Goal: Task Accomplishment & Management: Manage account settings

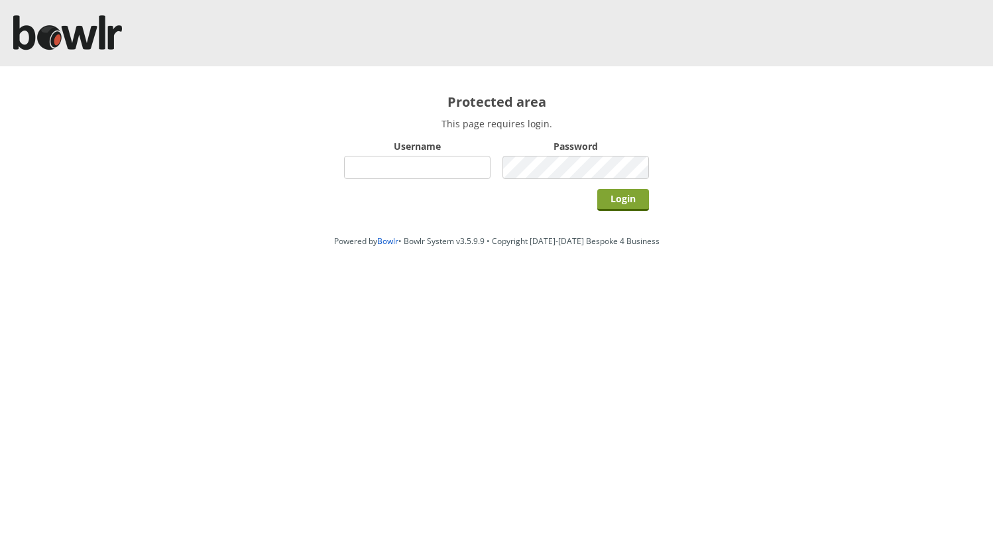
type input "hornseaindoorbowlsclub"
click at [608, 194] on input "Login" at bounding box center [623, 200] width 52 height 22
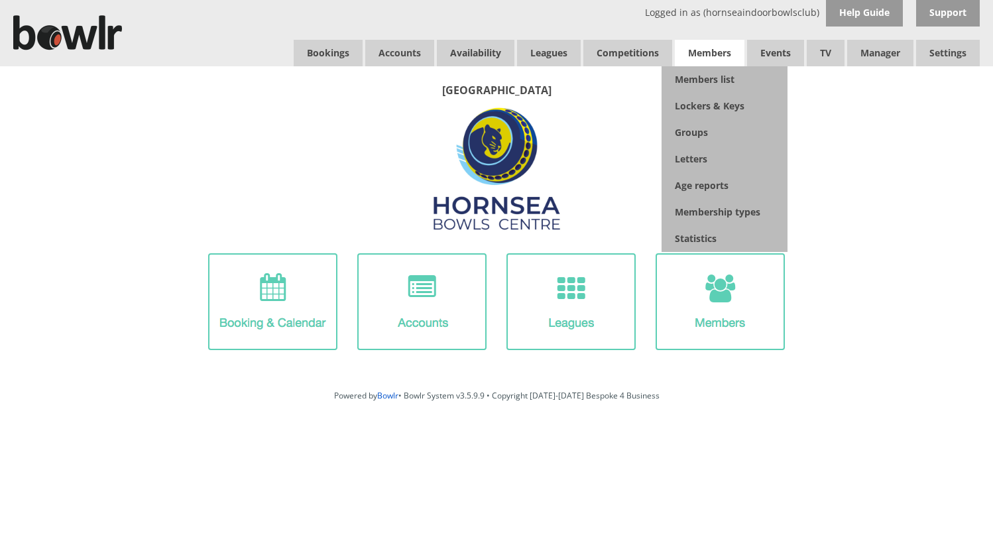
click at [705, 56] on span "Members" at bounding box center [710, 53] width 70 height 27
click at [699, 81] on link "Members list" at bounding box center [724, 79] width 126 height 27
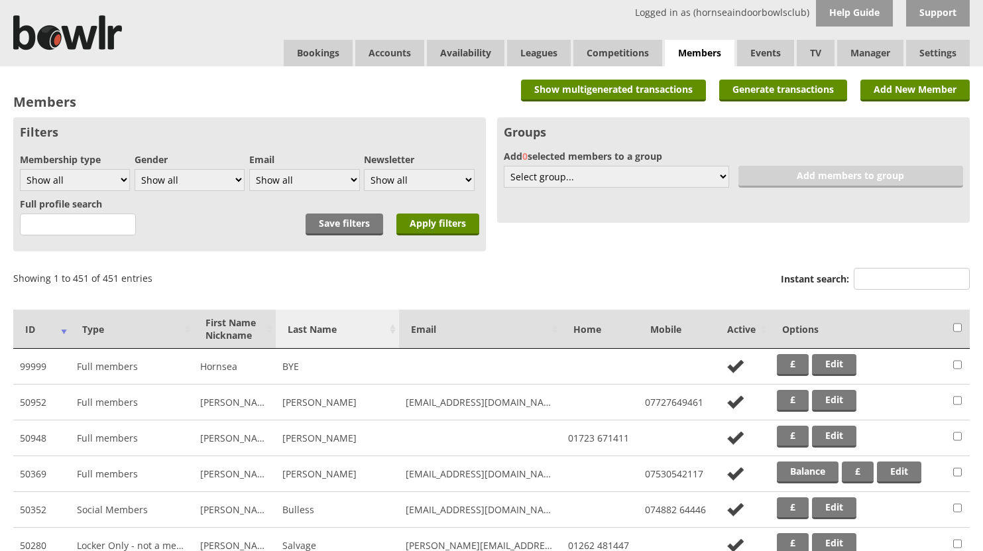
click at [327, 330] on th "Last Name" at bounding box center [337, 329] width 123 height 39
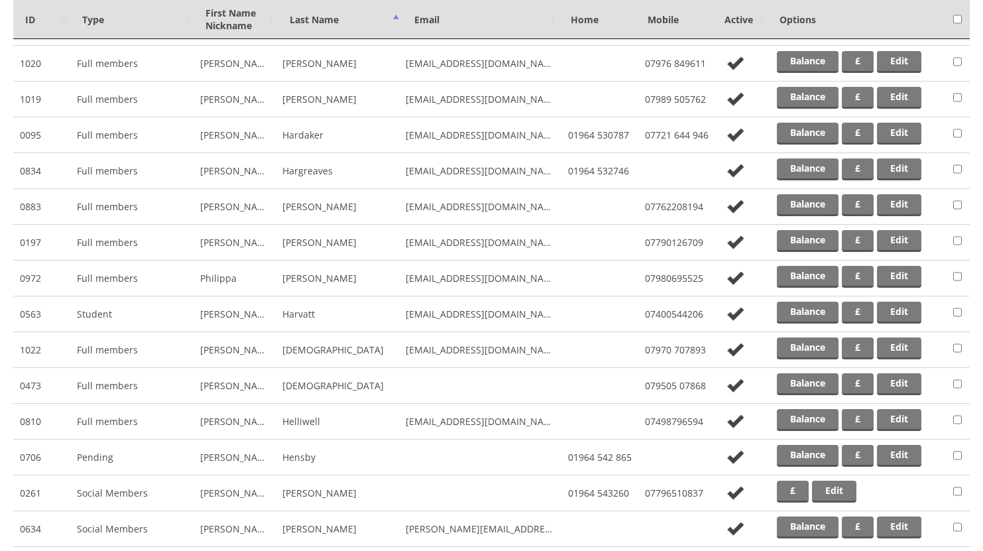
scroll to position [6828, 0]
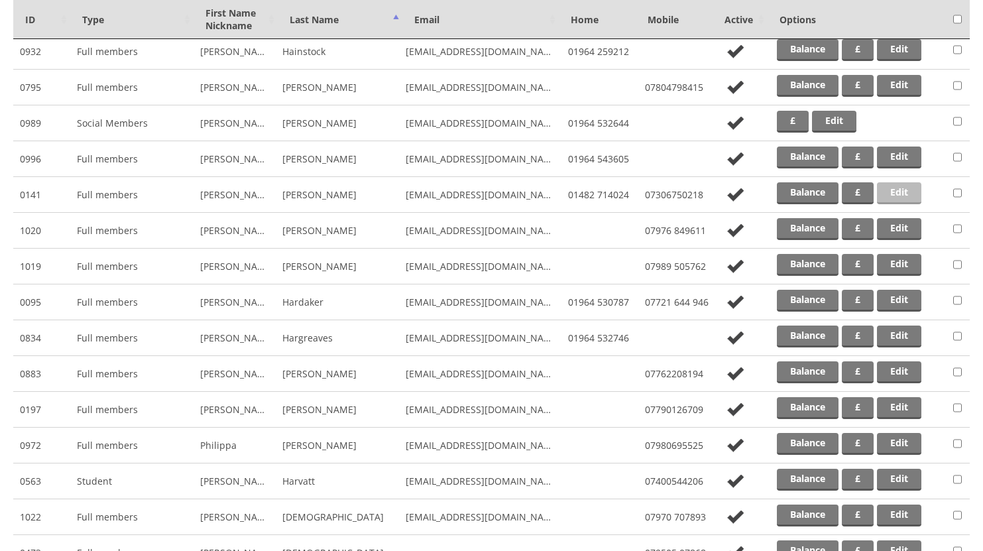
click at [897, 193] on link "Edit" at bounding box center [899, 193] width 44 height 22
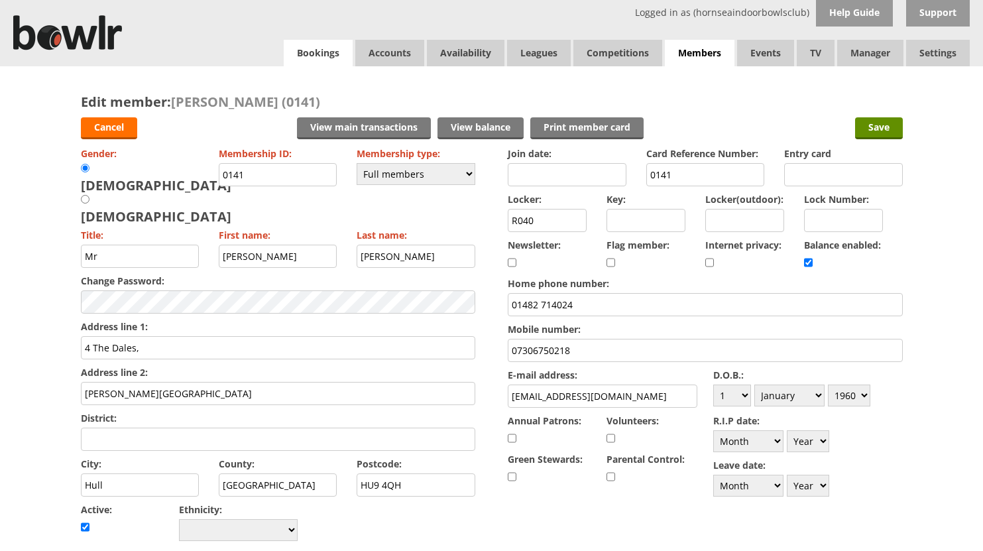
click at [316, 56] on link "Bookings" at bounding box center [318, 53] width 69 height 27
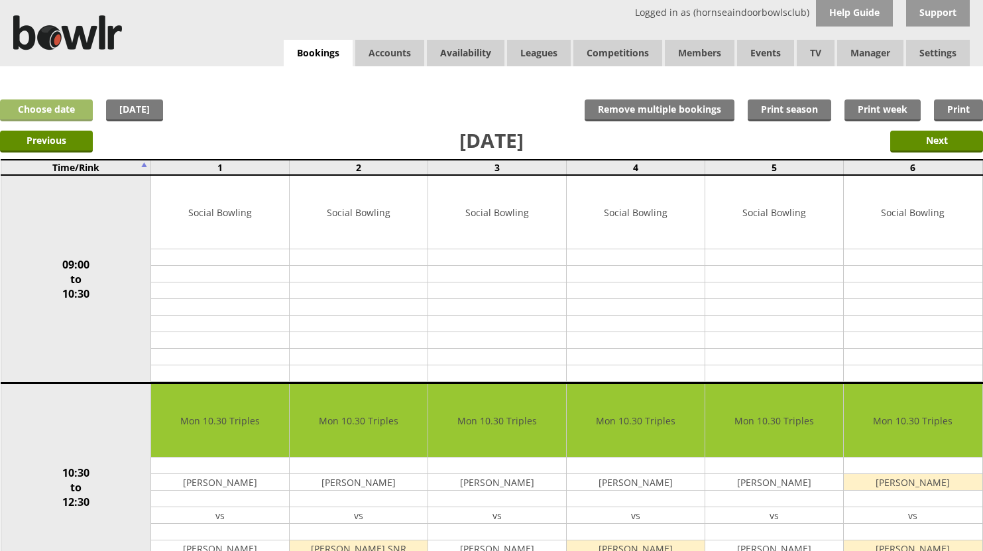
click at [54, 107] on link "Choose date" at bounding box center [46, 110] width 93 height 22
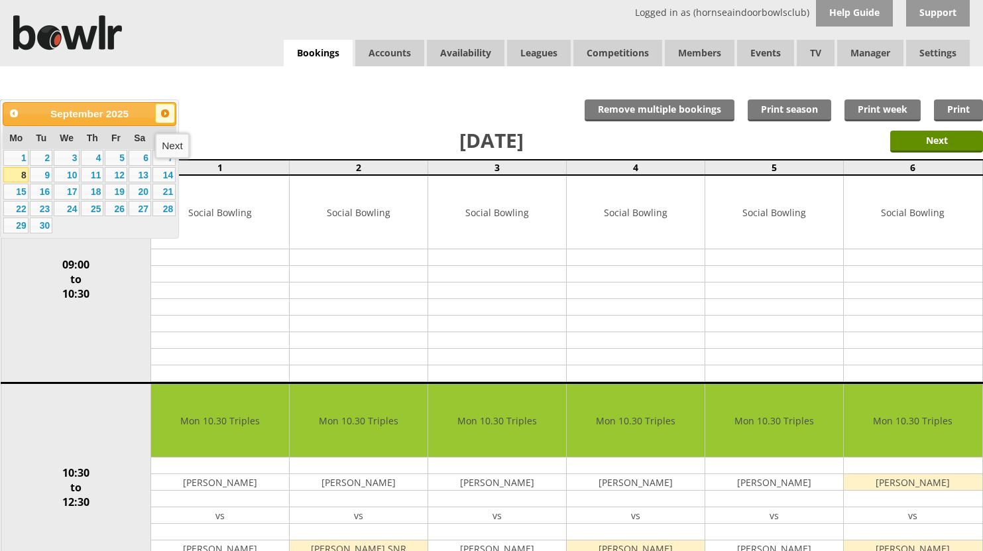
click at [164, 118] on span "Next" at bounding box center [165, 113] width 11 height 11
click at [168, 114] on span "Next" at bounding box center [165, 113] width 11 height 11
click at [43, 173] on link "4" at bounding box center [41, 175] width 23 height 16
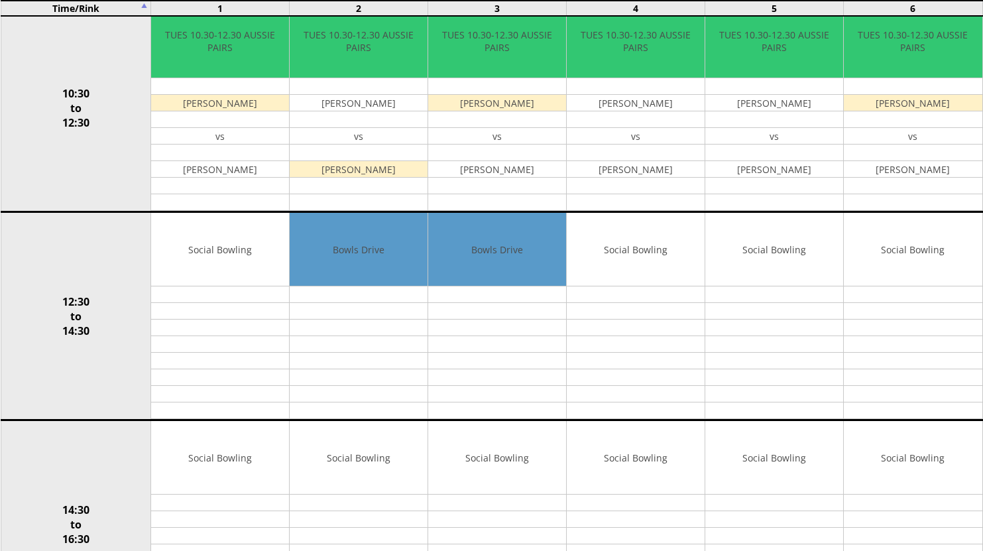
scroll to position [357, 0]
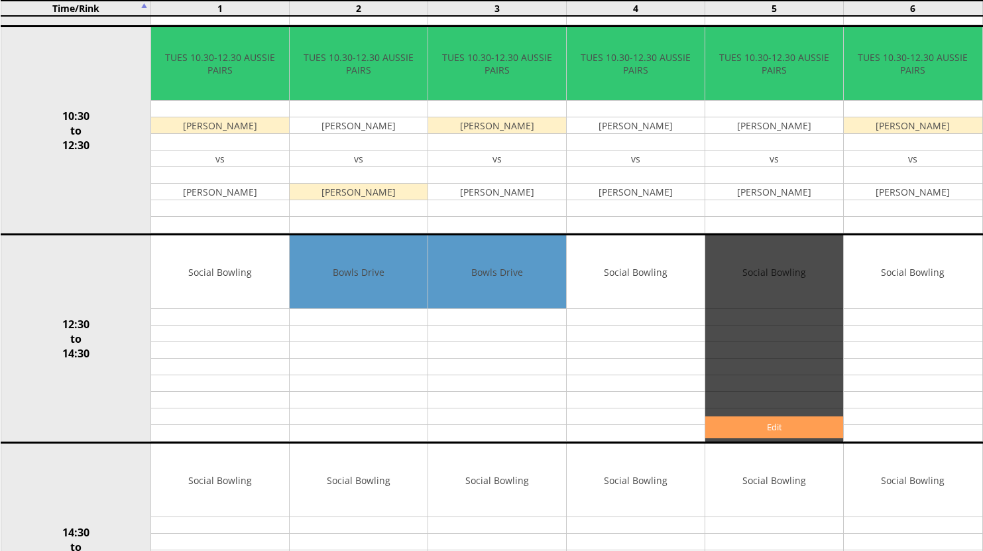
click at [774, 423] on link "Edit" at bounding box center [774, 427] width 138 height 22
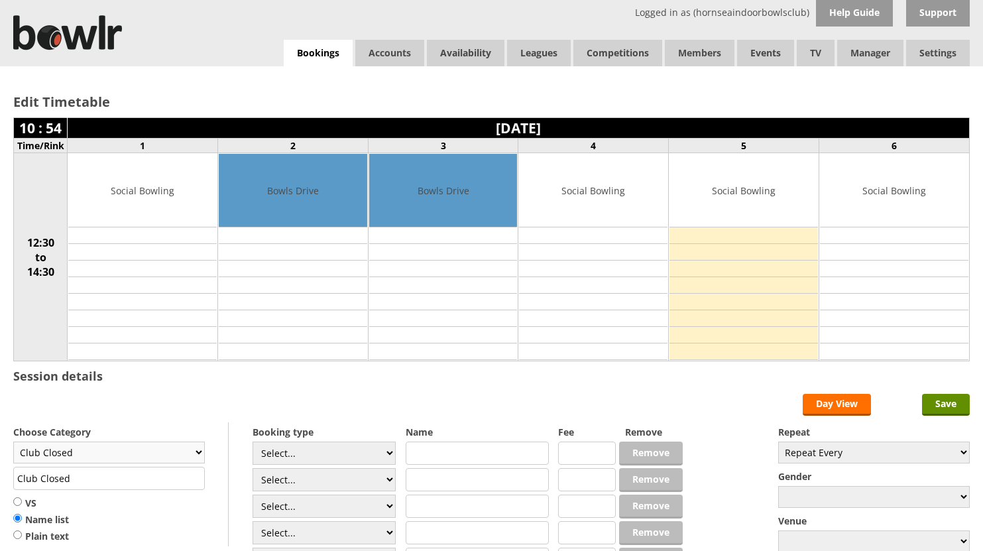
click at [198, 454] on select "Club Closed Singles League Triples League Pairs League Friendly Social Bowling …" at bounding box center [109, 452] width 192 height 22
select select "137"
click at [13, 441] on select "Club Closed Singles League Triples League Pairs League Friendly Social Bowling …" at bounding box center [109, 452] width 192 height 22
type input "National Game"
click at [393, 453] on select "Select... Club Competition (Member) Club Competition (Visitor) National (Member…" at bounding box center [324, 452] width 143 height 23
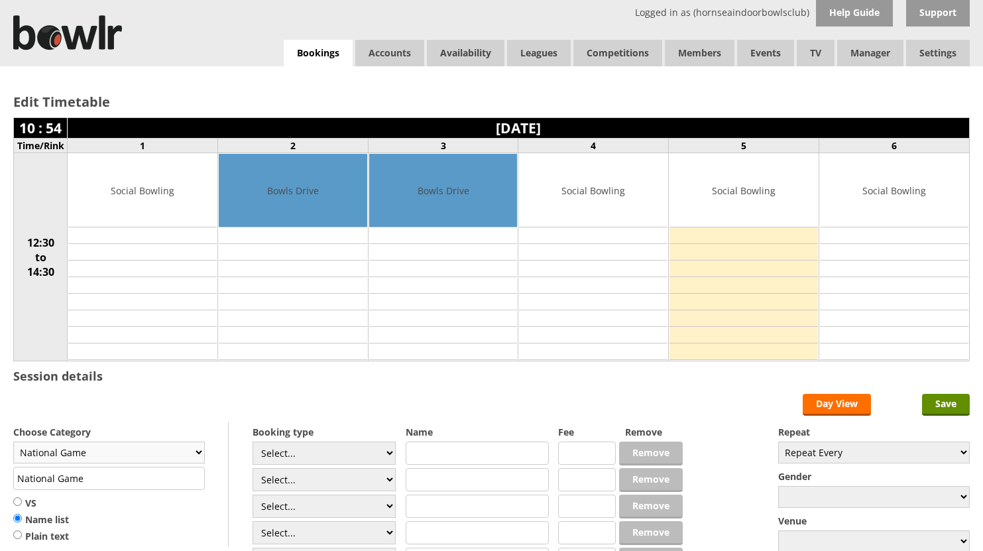
click at [197, 454] on select "Club Closed Singles League Triples League Pairs League Friendly Social Bowling …" at bounding box center [109, 452] width 192 height 22
click at [13, 441] on select "Club Closed Singles League Triples League Pairs League Friendly Social Bowling …" at bounding box center [109, 452] width 192 height 22
click at [394, 456] on select "Select... Club Competition (Member) Club Competition (Visitor) National (Member…" at bounding box center [324, 452] width 143 height 23
select select "0_46"
click at [253, 441] on select "Select... Club Competition (Member) Club Competition (Visitor) National (Member…" at bounding box center [324, 452] width 143 height 23
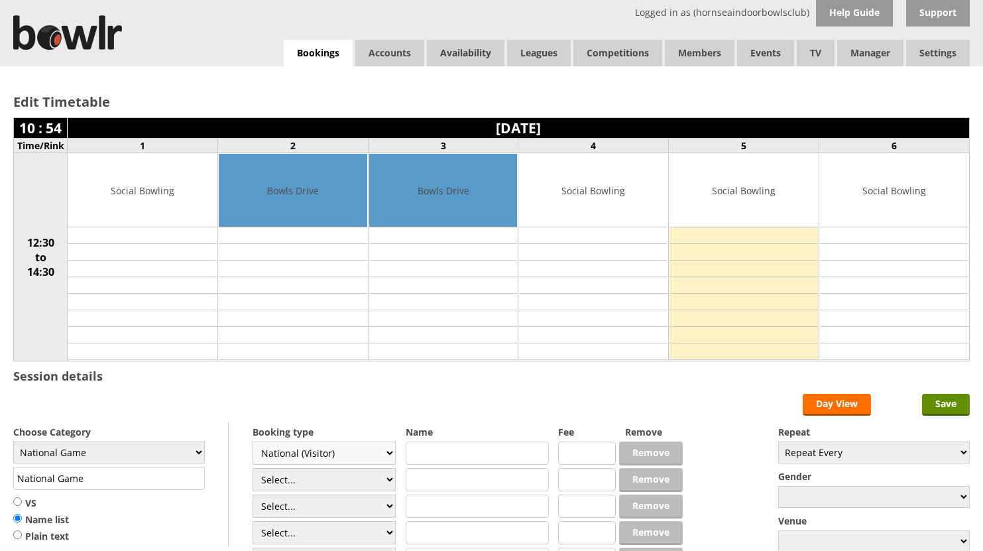
type input "0.0000"
click at [202, 459] on select "Club Closed Singles League Triples League Pairs League Friendly Social Bowling …" at bounding box center [109, 452] width 192 height 22
select select "135"
click at [13, 441] on select "Club Closed Singles League Triples League Pairs League Friendly Social Bowling …" at bounding box center [109, 452] width 192 height 22
drag, startPoint x: 107, startPoint y: 479, endPoint x: -5, endPoint y: 477, distance: 112.7
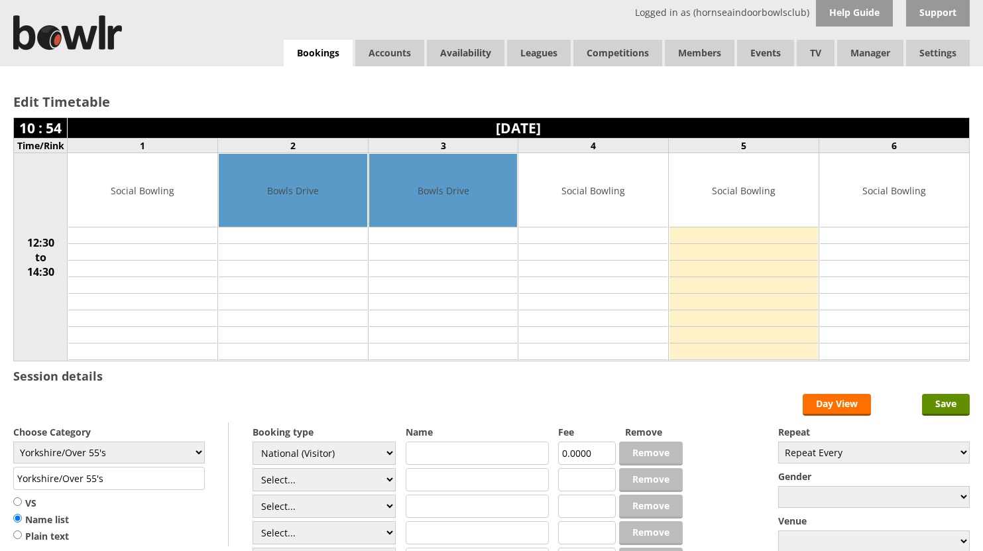
click at [0, 477] on html "Logged in as (hornseaindoorbowlsclub) Help Guide Support Bookings Accounts Rink…" at bounding box center [491, 380] width 983 height 760
type input "National O-60's Double Rinks"
click at [391, 449] on select "Select... Club Competition (Member) Club Competition (Visitor) National (Member…" at bounding box center [324, 452] width 143 height 23
select select
click at [253, 441] on select "Select... Club Competition (Member) Club Competition (Visitor) National (Member…" at bounding box center [324, 452] width 143 height 23
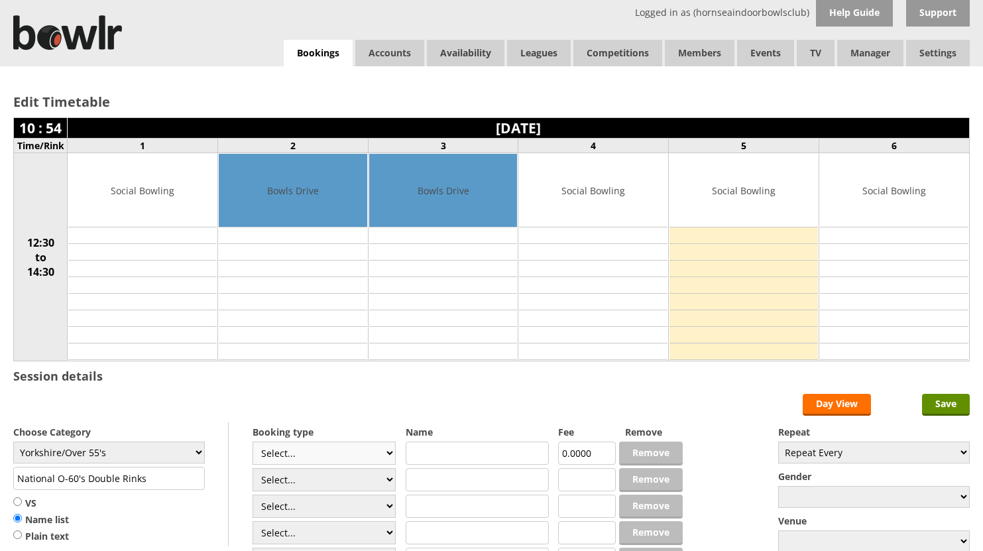
type input "Yorkshire/Over 55's"
click at [162, 476] on input "Yorkshire/Over 55's" at bounding box center [109, 478] width 192 height 23
drag, startPoint x: 123, startPoint y: 475, endPoint x: -13, endPoint y: 489, distance: 137.2
click at [0, 489] on html "Logged in as (hornseaindoorbowlsclub) Help Guide Support Bookings Accounts Rink…" at bounding box center [491, 380] width 983 height 760
click at [44, 479] on input "Nationl O-60's Double Rinks" at bounding box center [109, 478] width 192 height 23
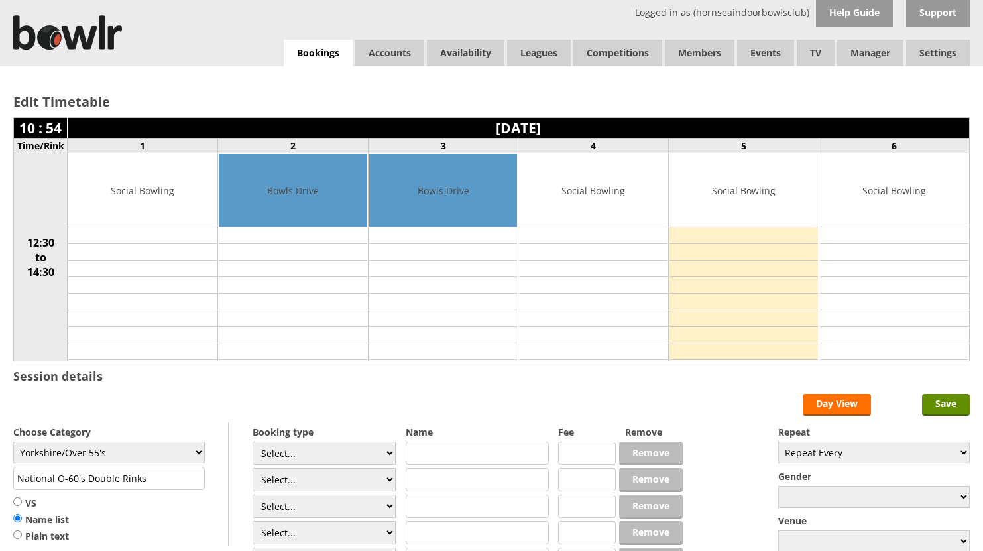
type input "National O-60's Double Rinks"
click at [16, 501] on input "VS" at bounding box center [17, 501] width 9 height 10
radio input "true"
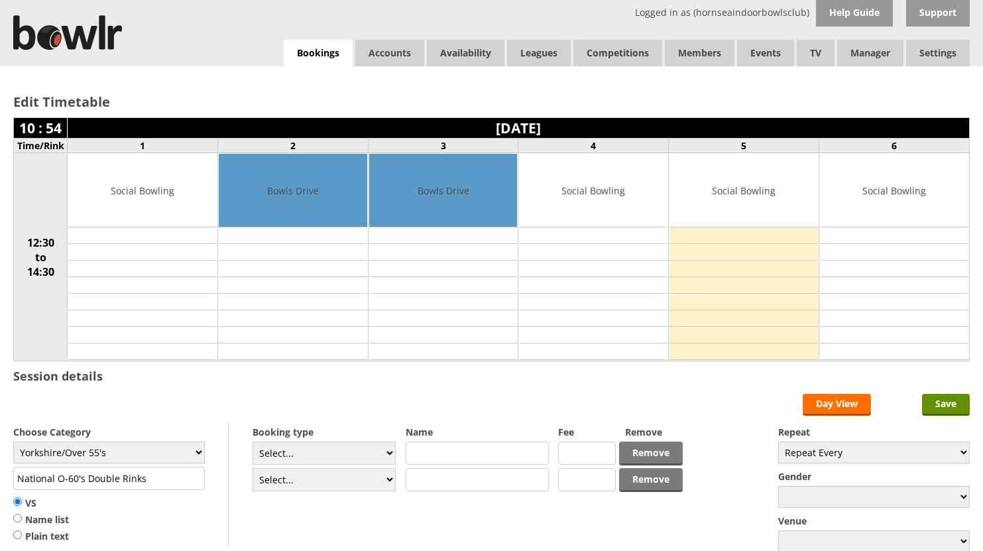
click at [423, 450] on input "text" at bounding box center [477, 452] width 143 height 23
click at [417, 453] on input "text" at bounding box center [477, 452] width 143 height 23
type input "Hornsea"
click at [432, 481] on input "text" at bounding box center [477, 479] width 143 height 23
type input "Doncaster"
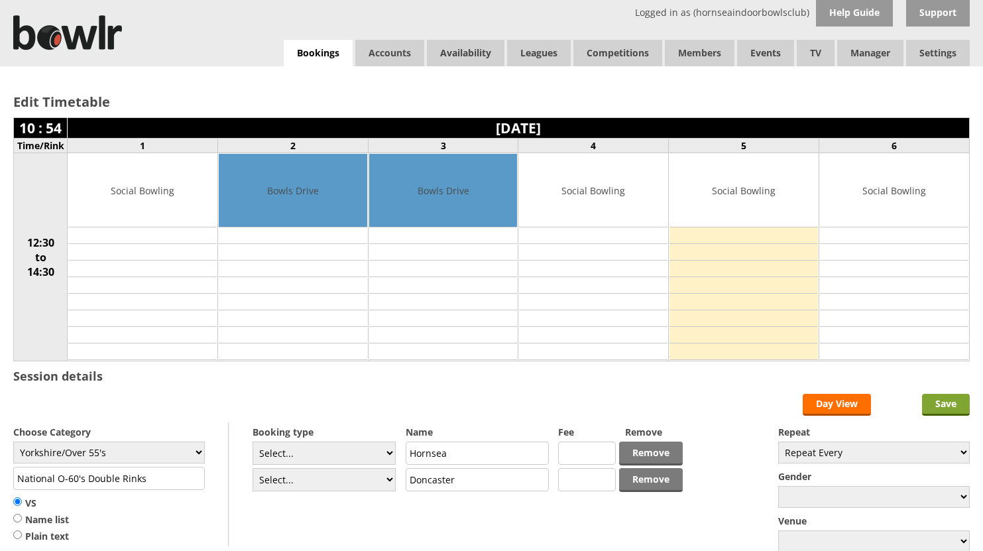
click at [945, 402] on input "Save" at bounding box center [946, 405] width 48 height 22
click at [946, 402] on input "Save" at bounding box center [946, 405] width 48 height 22
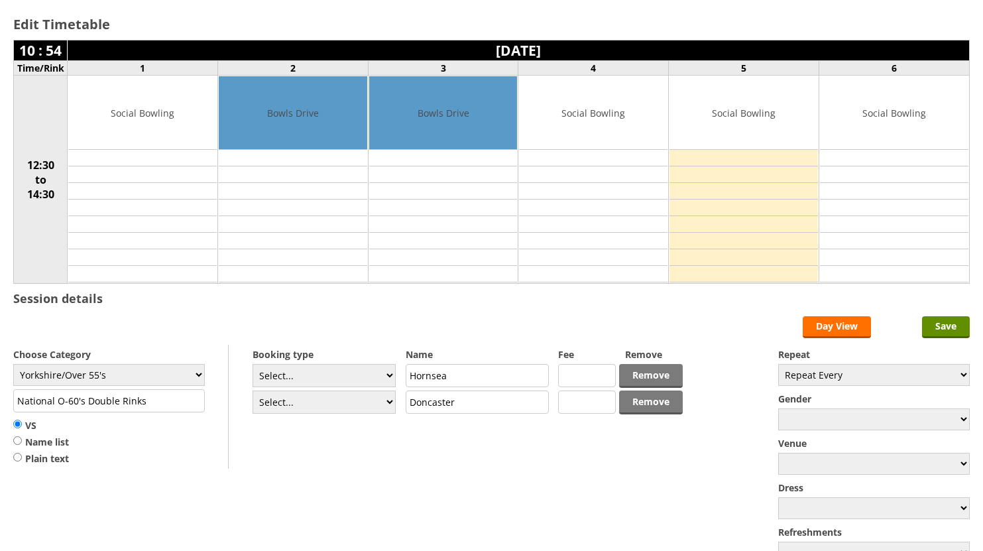
scroll to position [65, 0]
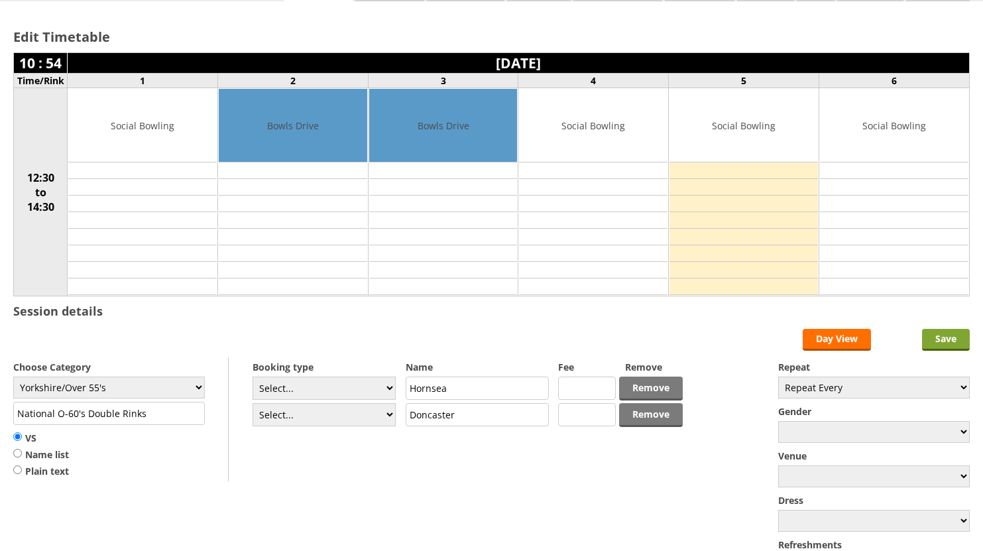
click at [956, 337] on input "Save" at bounding box center [946, 340] width 48 height 22
click at [390, 387] on select "Select... Club Competition (Member) Club Competition (Visitor) National (Member…" at bounding box center [324, 387] width 143 height 23
click at [381, 475] on form "Save Day View Choose Category Club Closed Singles League Triples League Pairs L…" at bounding box center [491, 454] width 956 height 251
click at [388, 390] on select "Select... Club Competition (Member) Club Competition (Visitor) National (Member…" at bounding box center [324, 387] width 143 height 23
select select "0_46"
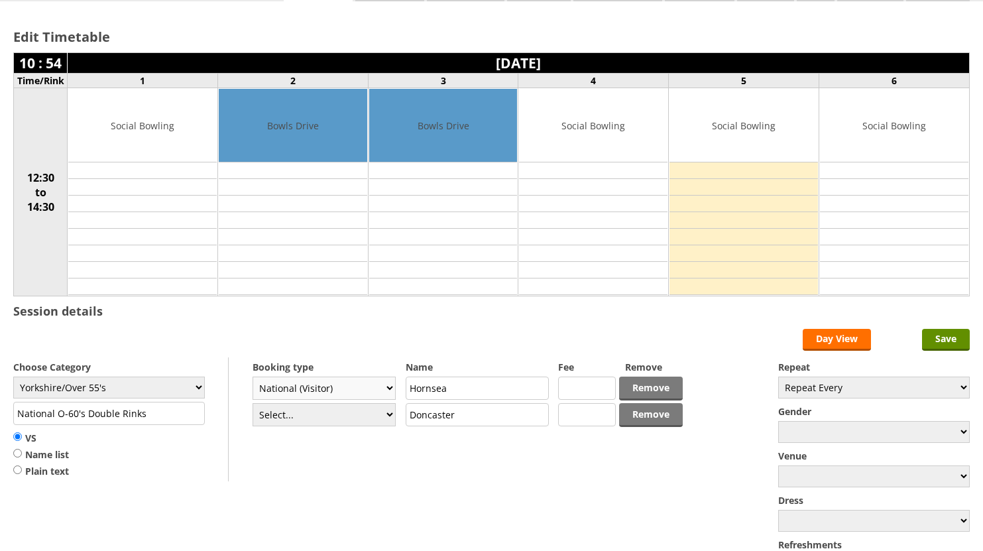
click at [253, 376] on select "Select... Club Competition (Member) Club Competition (Visitor) National (Member…" at bounding box center [324, 387] width 143 height 23
type input "Yorkshire/Over 55's"
type input "0.0000"
click at [390, 388] on select "Select... Club Competition (Member) Club Competition (Visitor) National (Member…" at bounding box center [324, 387] width 143 height 23
select select
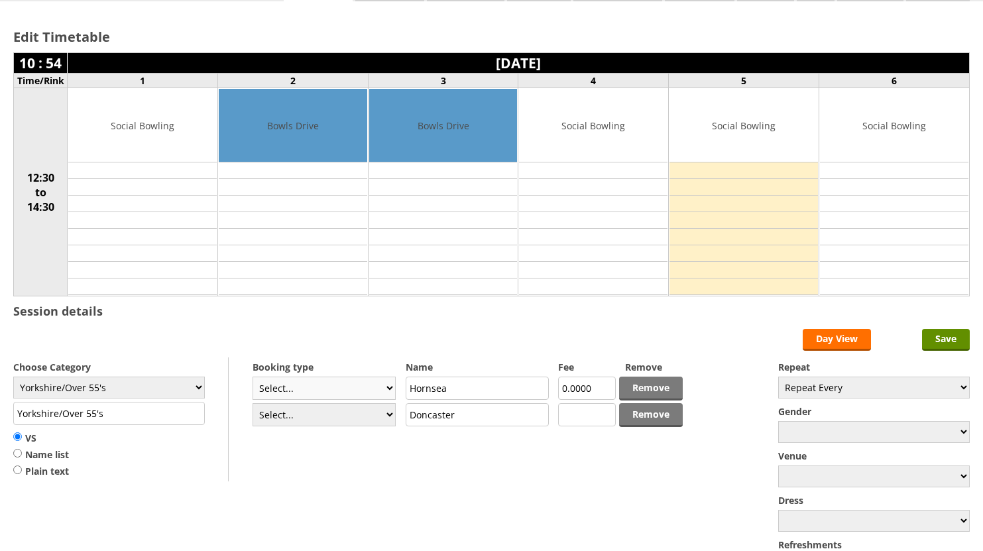
click at [253, 376] on select "Select... Club Competition (Member) Club Competition (Visitor) National (Member…" at bounding box center [324, 387] width 143 height 23
click at [944, 341] on input "Save" at bounding box center [946, 340] width 48 height 22
click at [390, 388] on select "Select... Club Competition (Member) Club Competition (Visitor) National (Member…" at bounding box center [324, 387] width 143 height 23
select select "0_46"
click at [253, 376] on select "Select... Club Competition (Member) Club Competition (Visitor) National (Member…" at bounding box center [324, 387] width 143 height 23
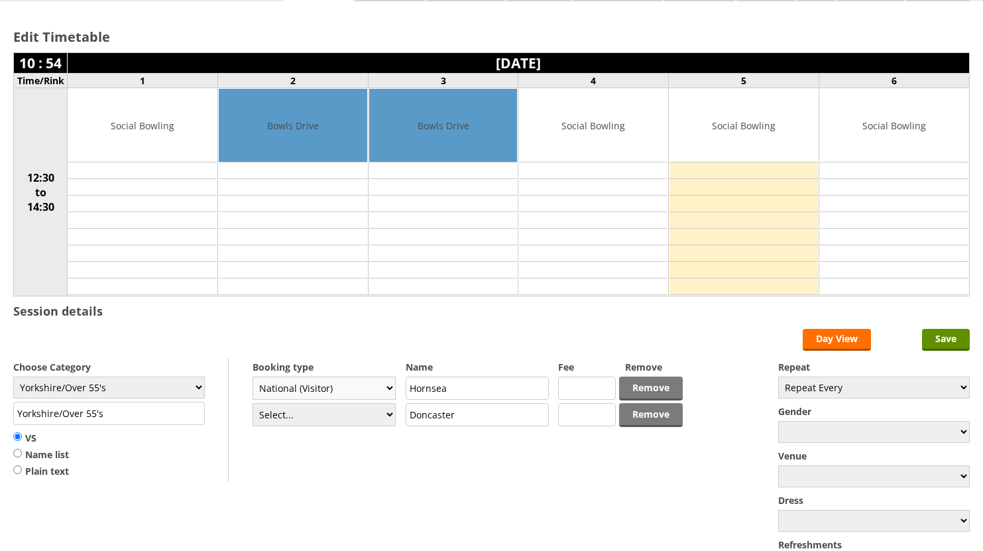
type input "0.0000"
click at [945, 342] on input "Save" at bounding box center [946, 340] width 48 height 22
click at [388, 390] on select "Select... Club Competition (Member) Club Competition (Visitor) National (Member…" at bounding box center [324, 387] width 143 height 23
select select
click at [253, 376] on select "Select... Club Competition (Member) Club Competition (Visitor) National (Member…" at bounding box center [324, 387] width 143 height 23
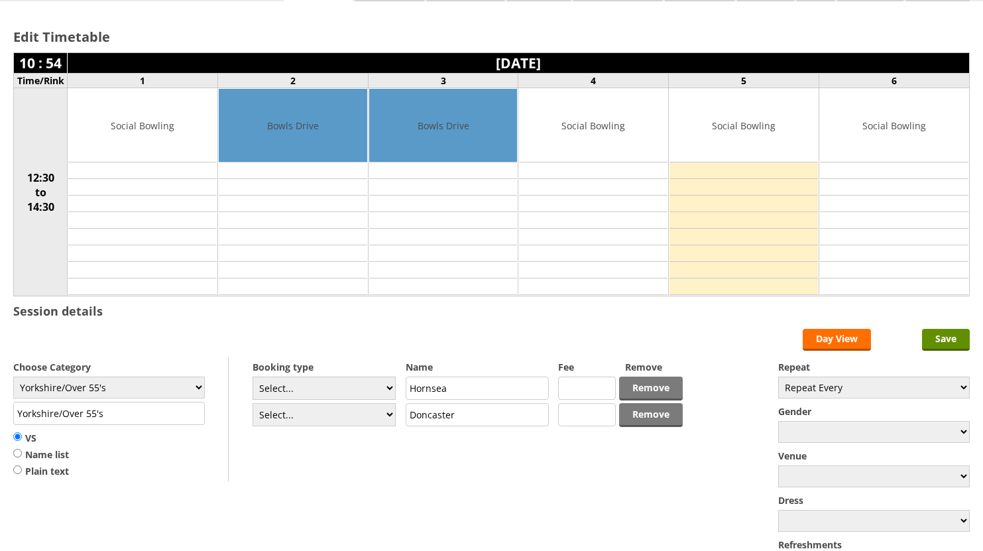
drag, startPoint x: 119, startPoint y: 416, endPoint x: -36, endPoint y: 425, distance: 155.3
click at [0, 425] on html "Logged in as (hornseaindoorbowlsclub) Help Guide Support Bookings Accounts Rink…" at bounding box center [491, 310] width 983 height 750
type input "National O-60's Double Rinks"
click at [938, 337] on input "Save" at bounding box center [946, 340] width 48 height 22
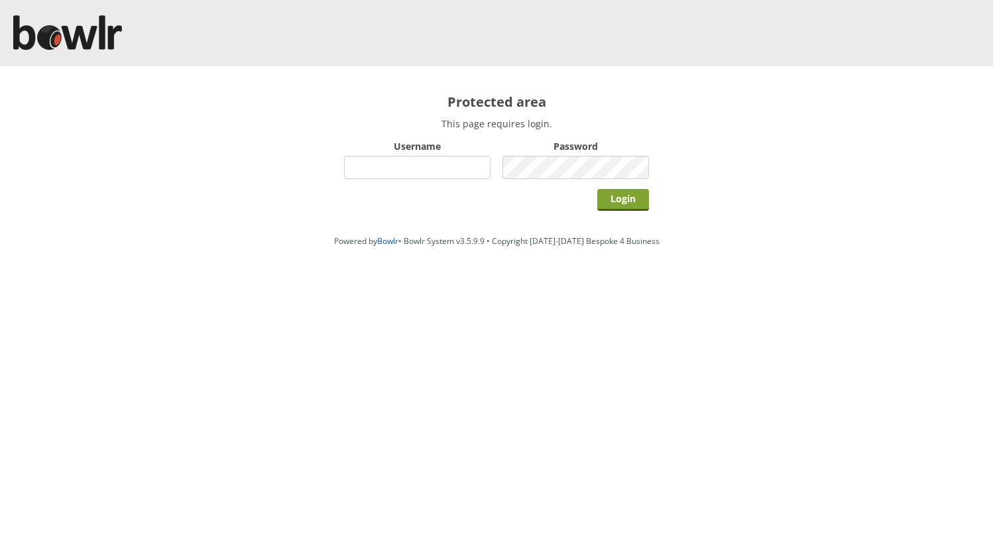
type input "hornseaindoorbowlsclub"
click at [617, 203] on input "Login" at bounding box center [623, 200] width 52 height 22
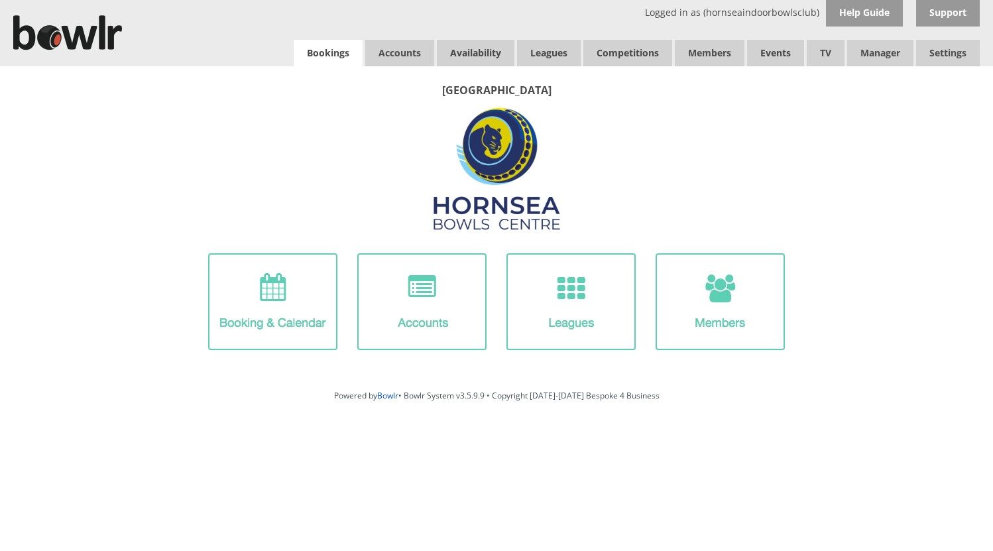
click at [345, 55] on link "Bookings" at bounding box center [328, 53] width 69 height 27
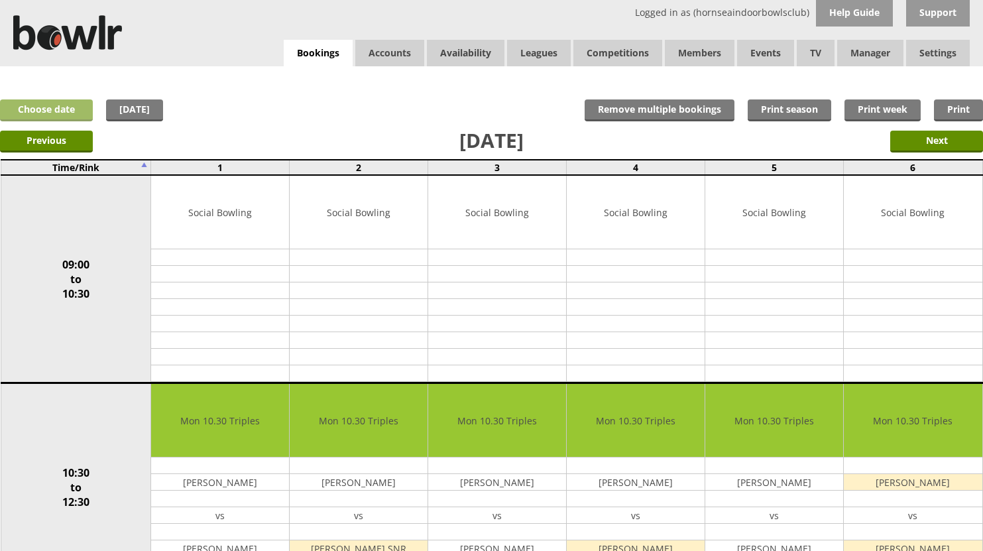
click at [47, 109] on link "Choose date" at bounding box center [46, 110] width 93 height 22
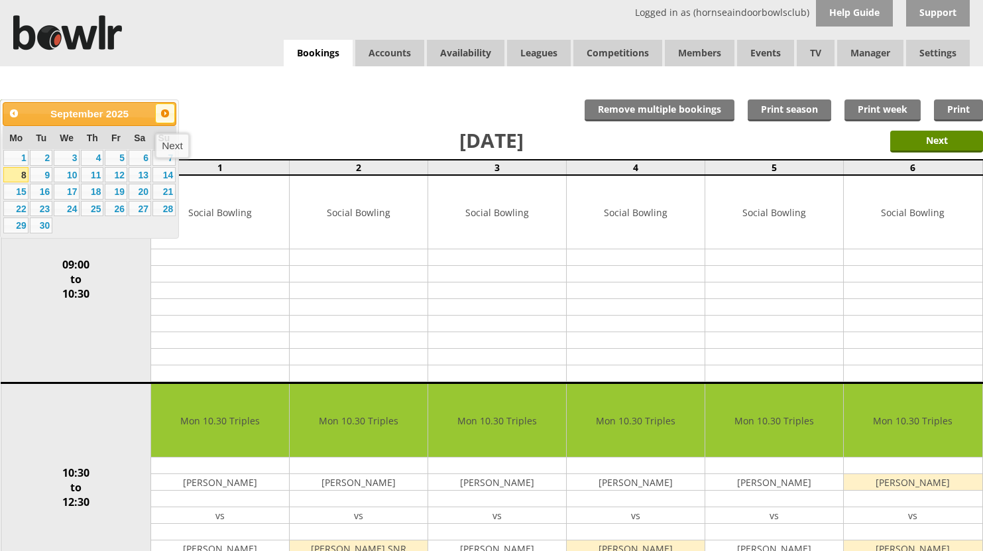
click at [168, 113] on span "Next" at bounding box center [165, 113] width 11 height 11
click at [40, 172] on link "4" at bounding box center [41, 175] width 23 height 16
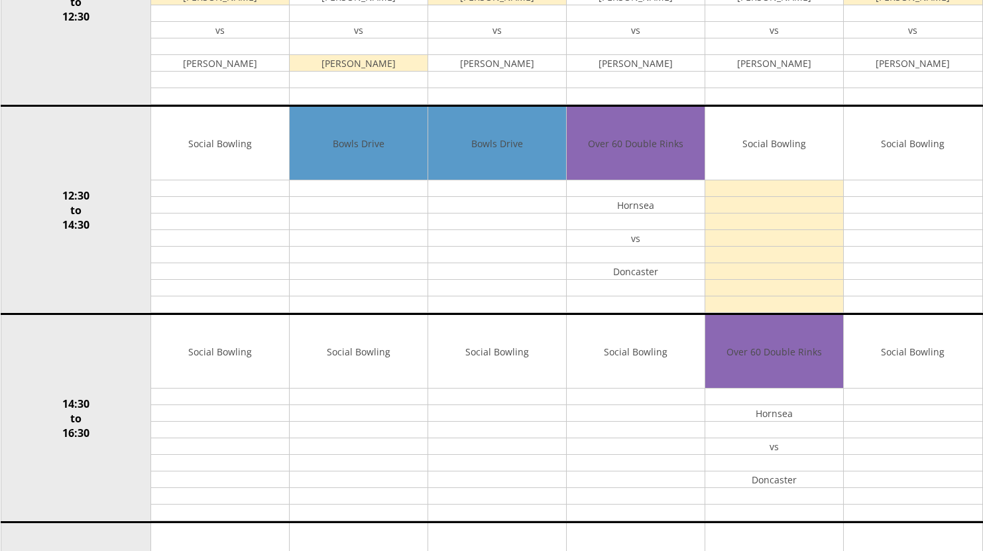
scroll to position [3, 0]
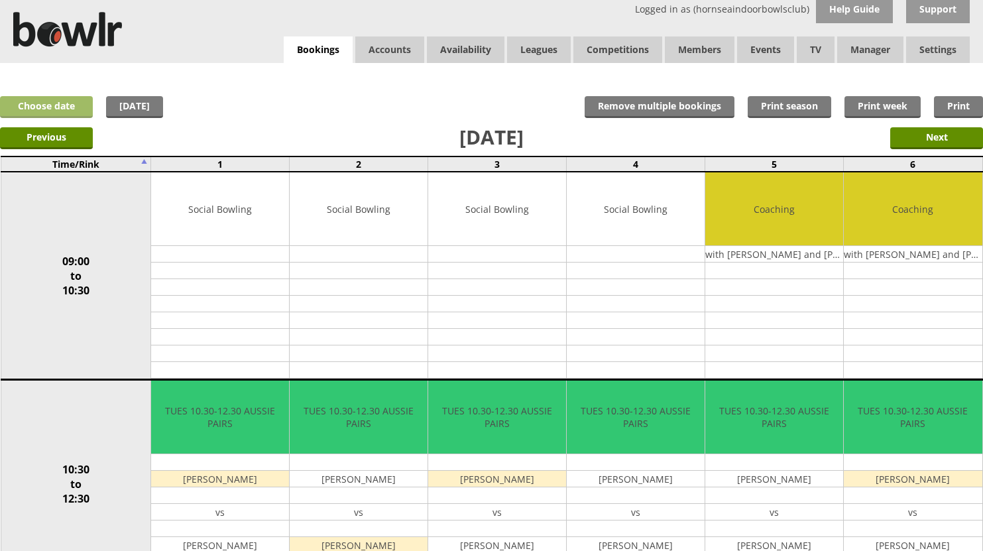
click at [50, 113] on link "Choose date" at bounding box center [46, 107] width 93 height 22
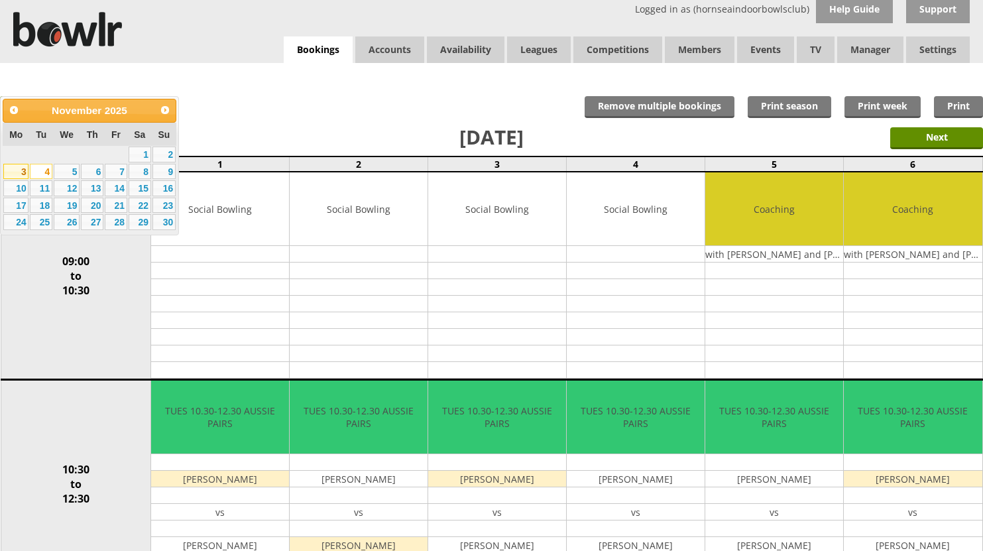
click at [18, 172] on link "3" at bounding box center [15, 172] width 25 height 16
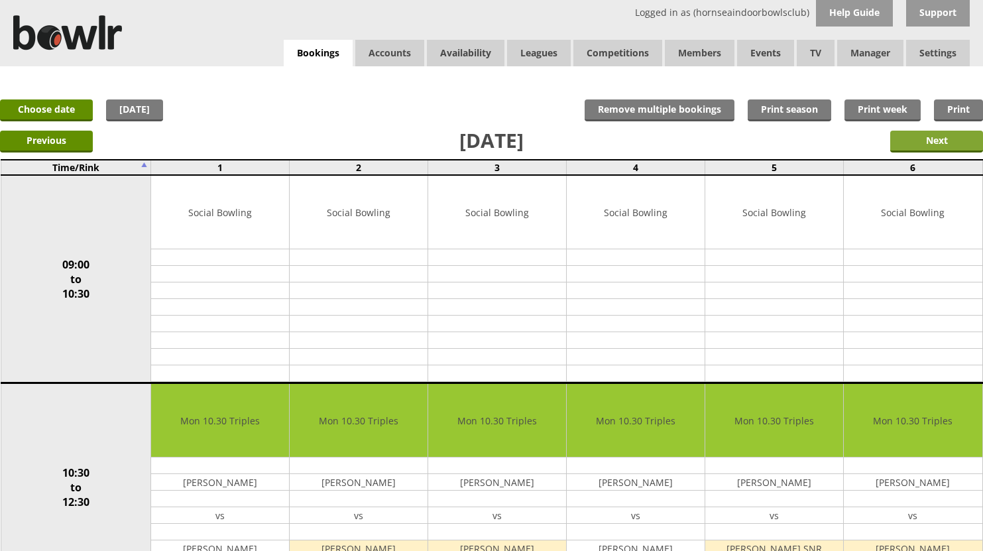
click at [914, 137] on input "Next" at bounding box center [936, 142] width 93 height 22
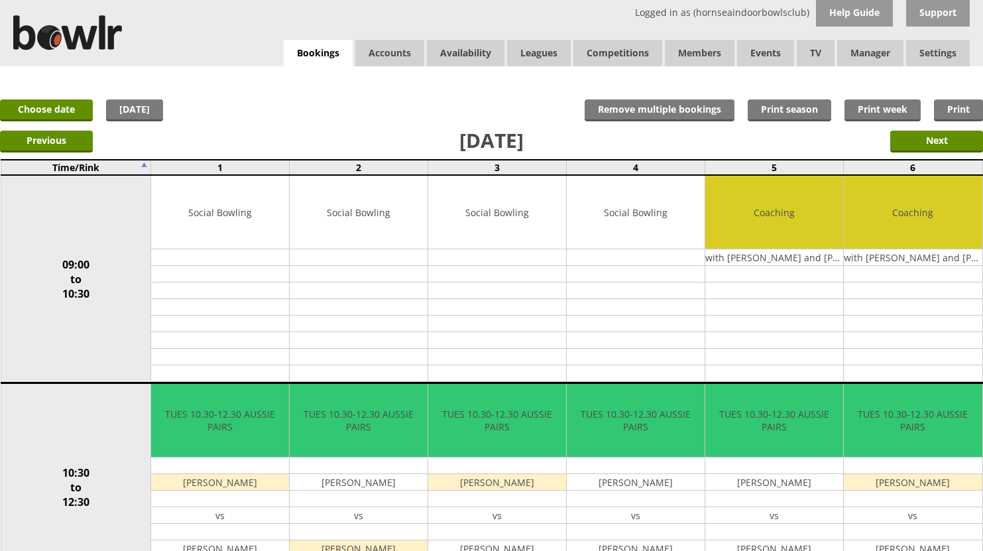
click at [62, 110] on link "Choose date" at bounding box center [46, 110] width 93 height 22
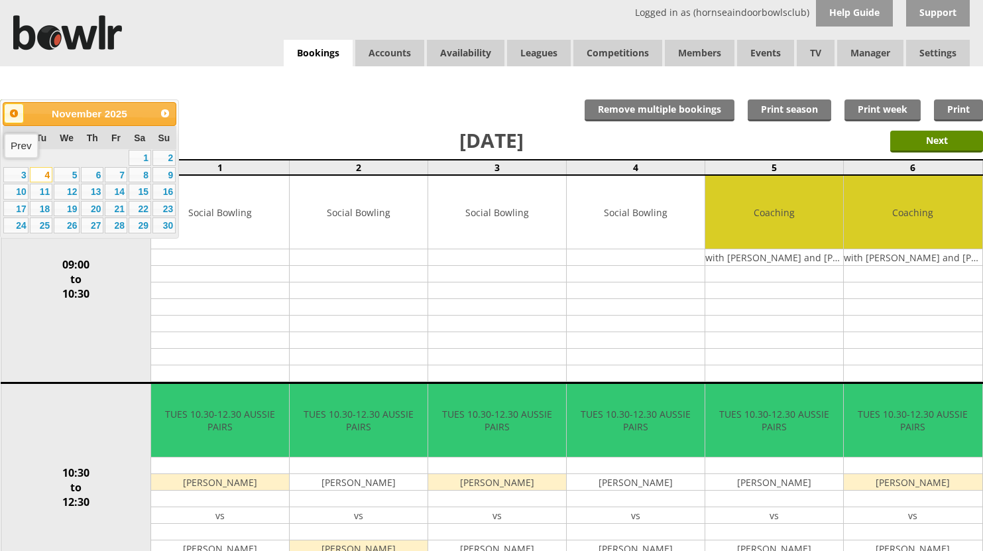
click at [11, 114] on span "Prev" at bounding box center [14, 113] width 11 height 11
click at [15, 113] on span "Prev" at bounding box center [14, 113] width 11 height 11
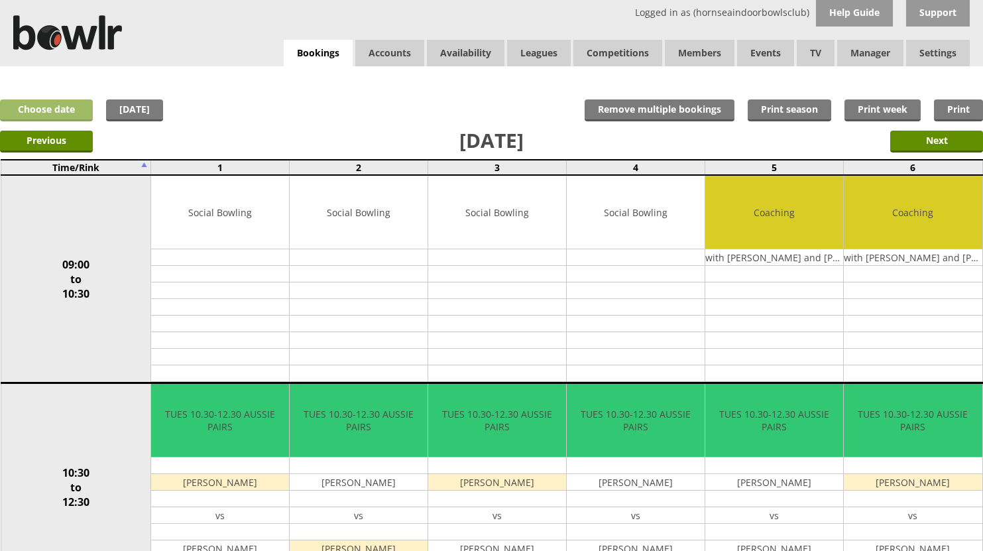
click at [60, 109] on link "Choose date" at bounding box center [46, 110] width 93 height 22
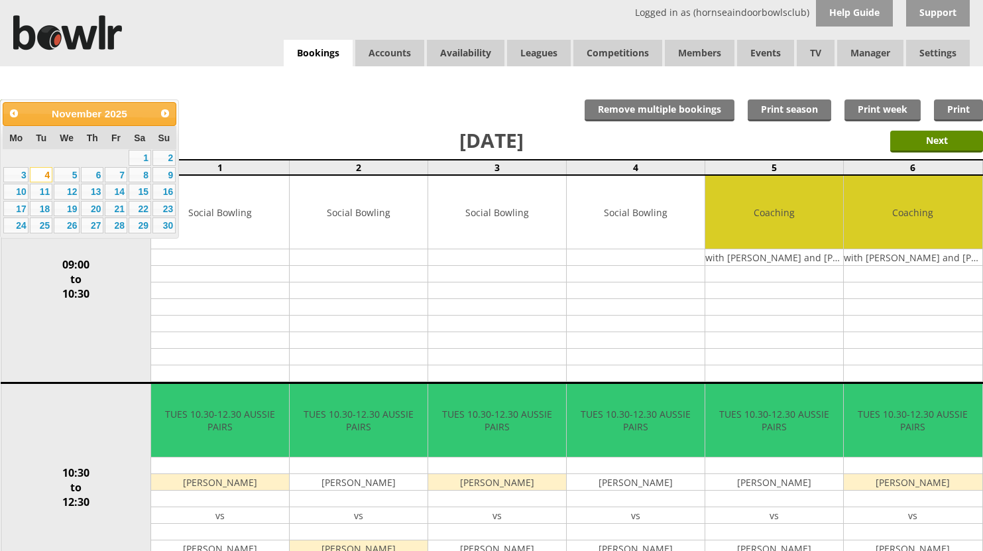
click at [57, 114] on span "November" at bounding box center [77, 113] width 50 height 11
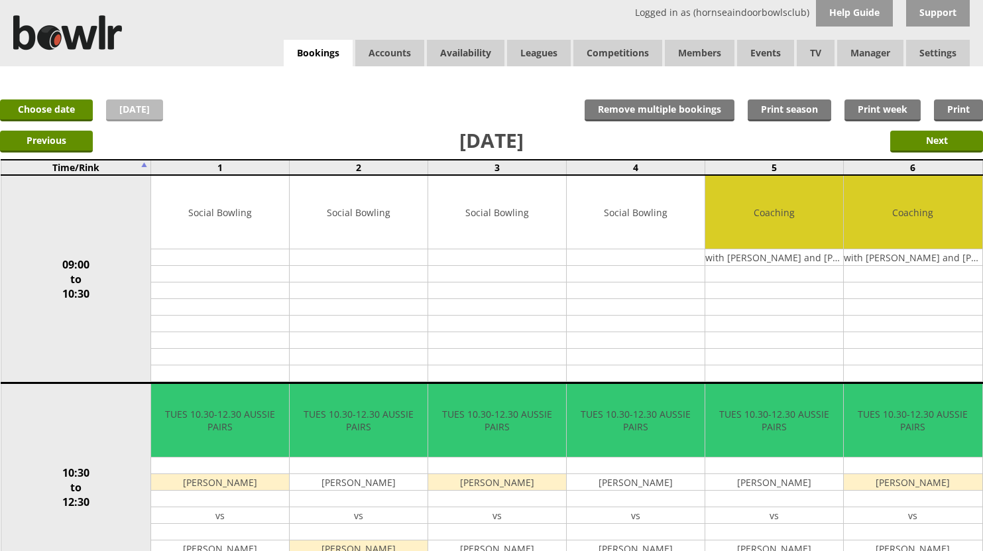
click at [146, 113] on link "[DATE]" at bounding box center [134, 110] width 57 height 22
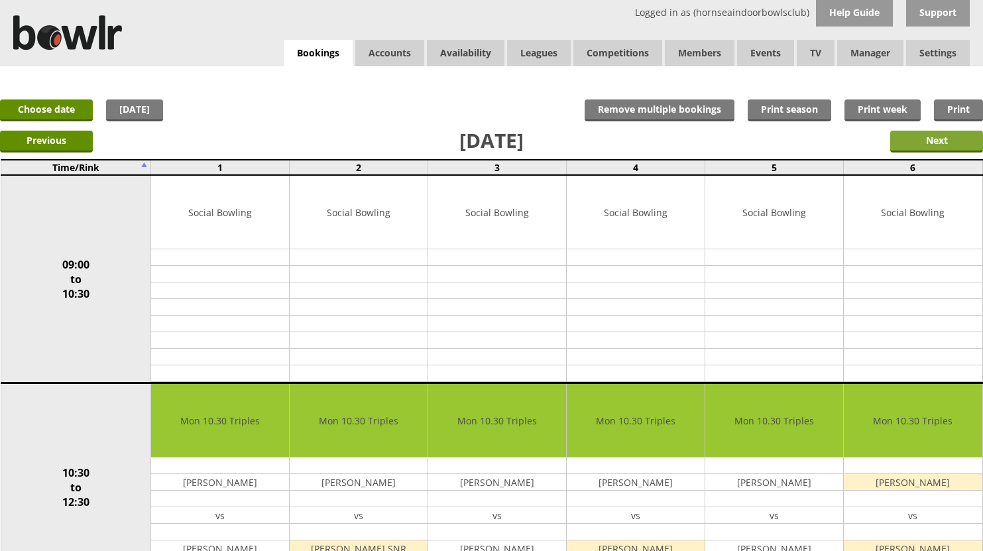
click at [932, 144] on input "Next" at bounding box center [936, 142] width 93 height 22
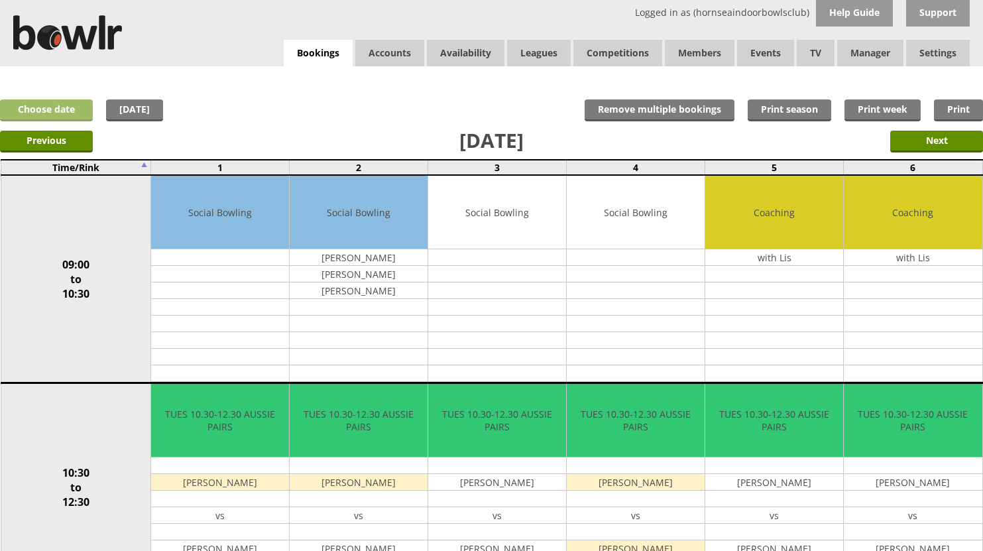
click at [56, 109] on link "Choose date" at bounding box center [46, 110] width 93 height 22
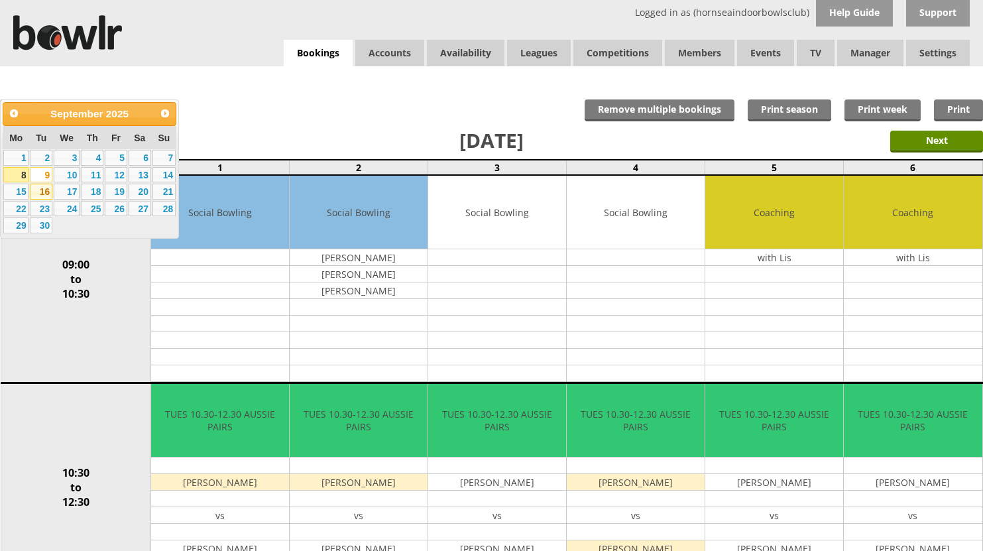
click at [43, 194] on link "16" at bounding box center [41, 192] width 23 height 16
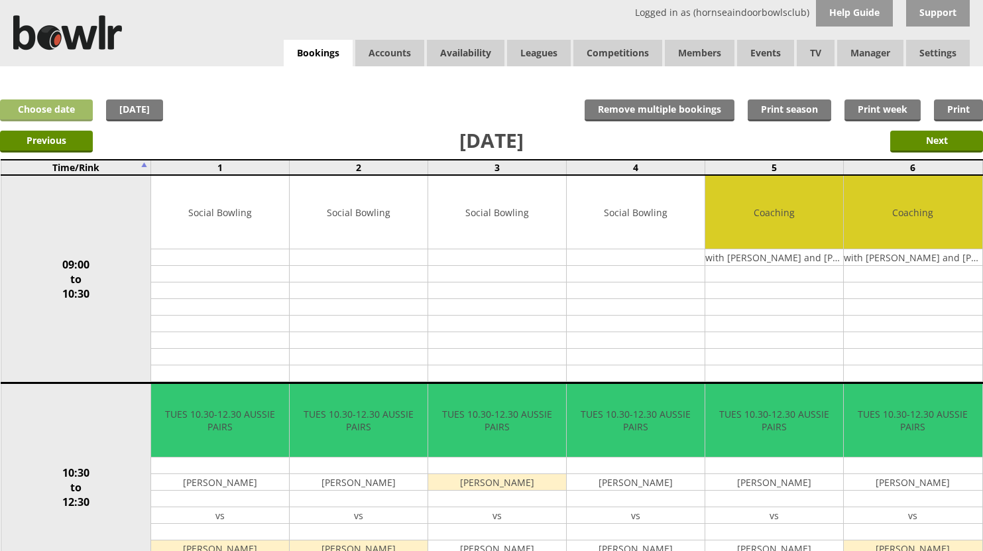
click at [61, 113] on link "Choose date" at bounding box center [46, 110] width 93 height 22
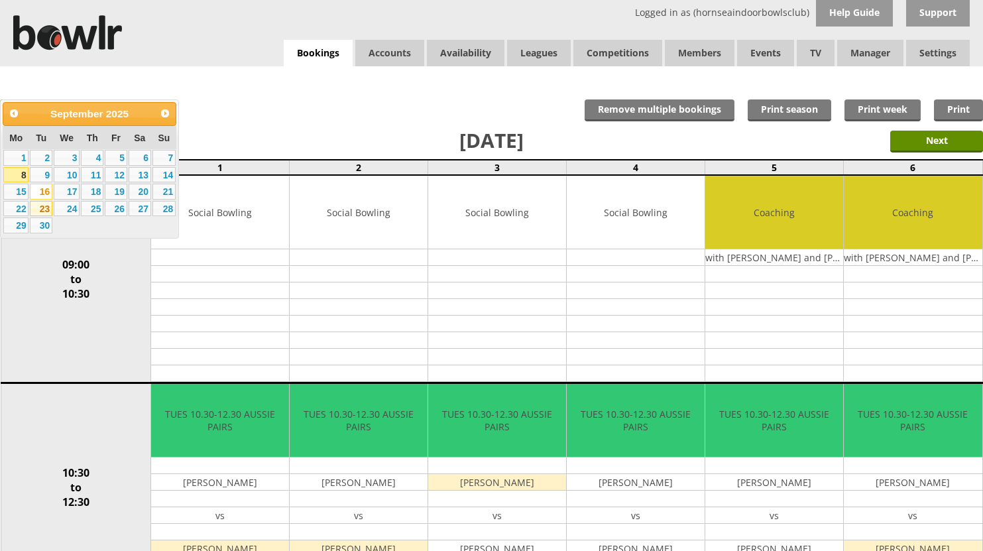
click at [38, 207] on link "23" at bounding box center [41, 209] width 23 height 16
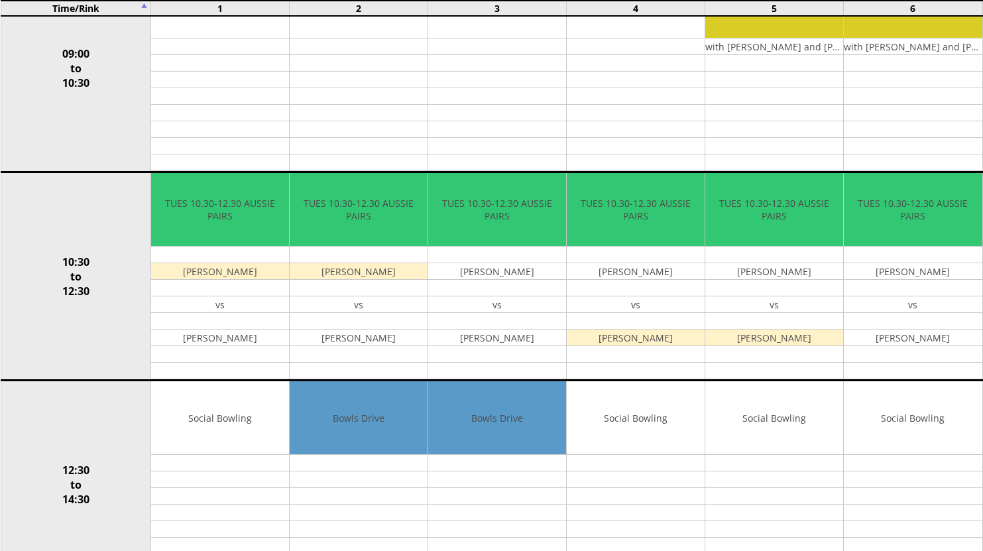
scroll to position [319, 0]
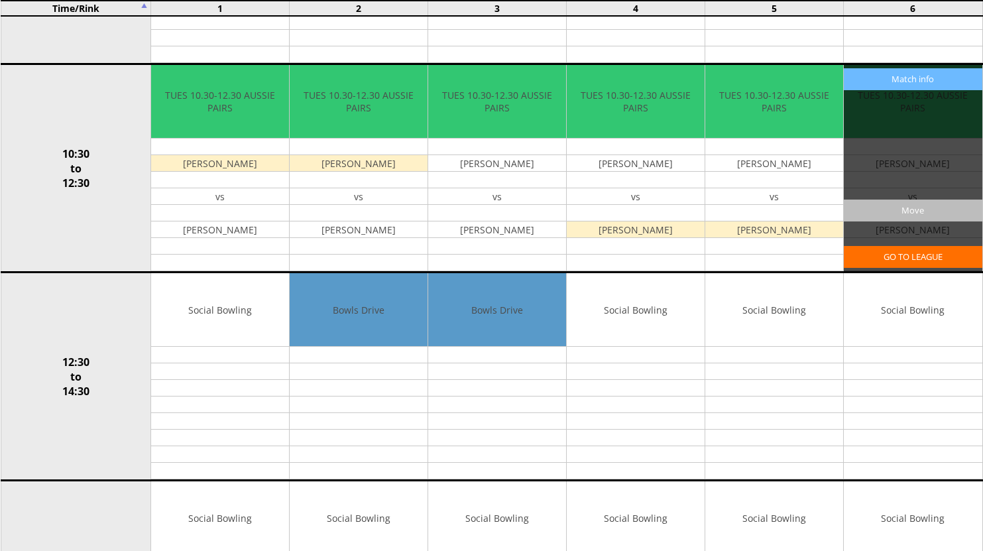
click at [908, 213] on input "Move" at bounding box center [913, 210] width 138 height 22
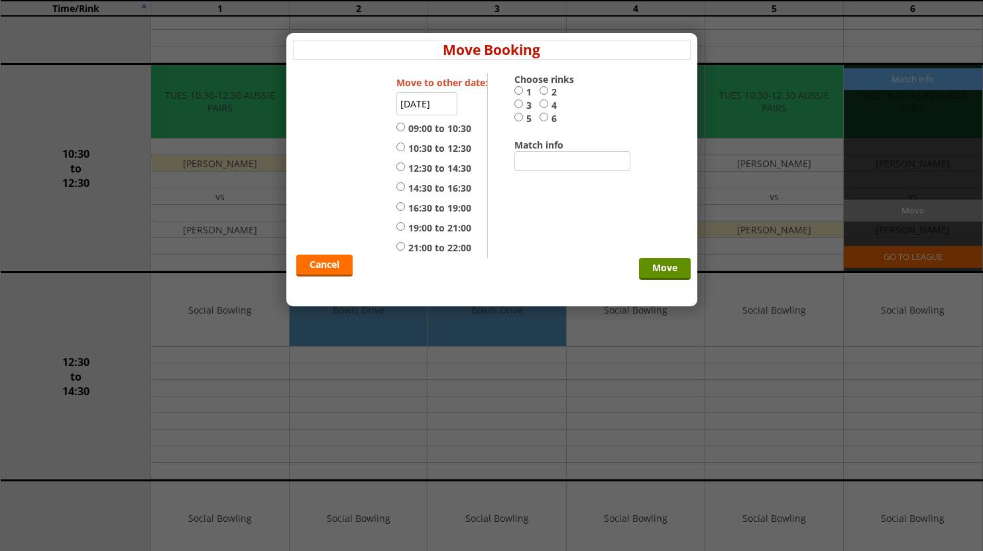
click at [543, 117] on input "6" at bounding box center [543, 117] width 9 height 10
radio input "true"
click at [424, 108] on input "[DATE]" at bounding box center [426, 103] width 61 height 23
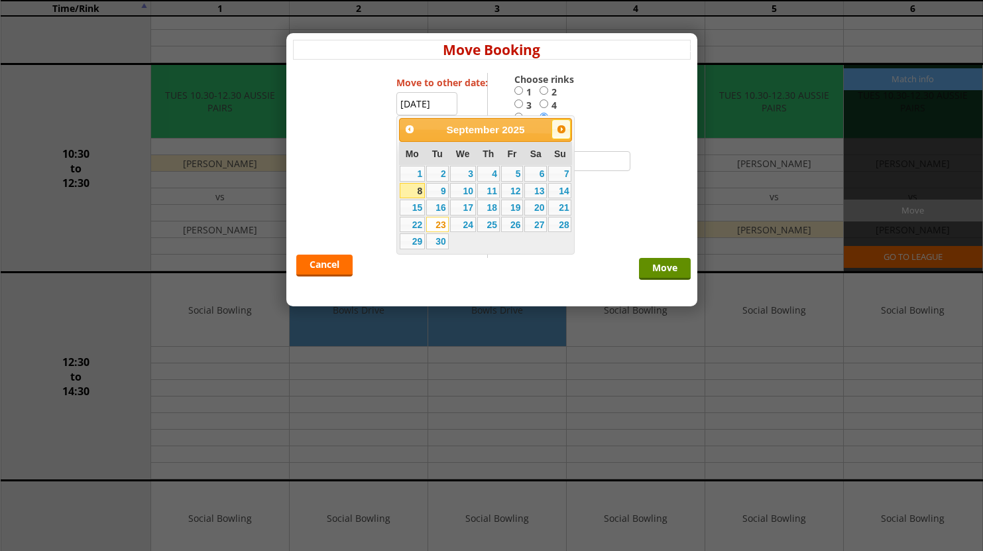
click at [559, 131] on span "Next" at bounding box center [561, 129] width 11 height 11
click at [516, 176] on link "3" at bounding box center [512, 174] width 23 height 16
type input "[DATE]"
radio input "false"
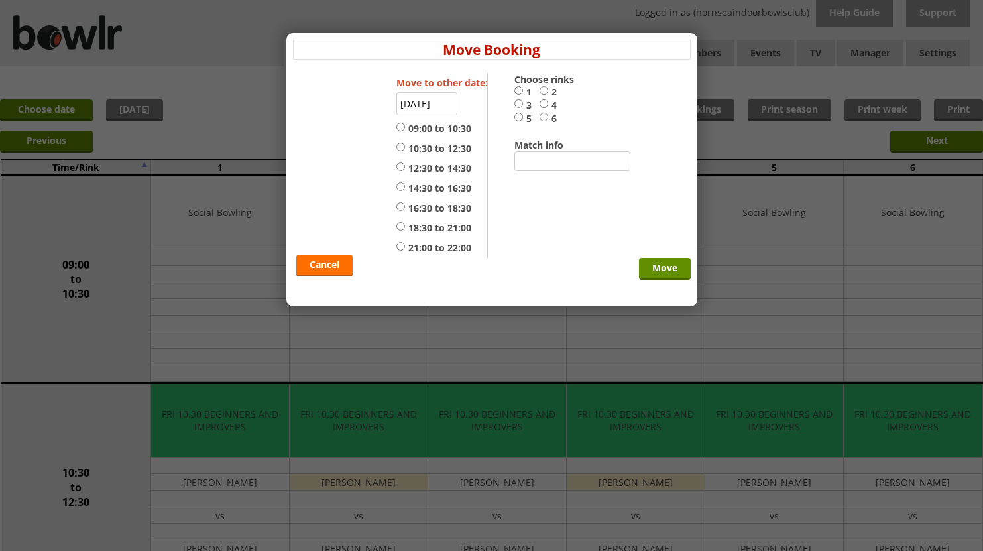
click at [545, 116] on input "6" at bounding box center [543, 117] width 9 height 10
radio input "true"
click at [329, 268] on link "Cancel" at bounding box center [324, 265] width 56 height 22
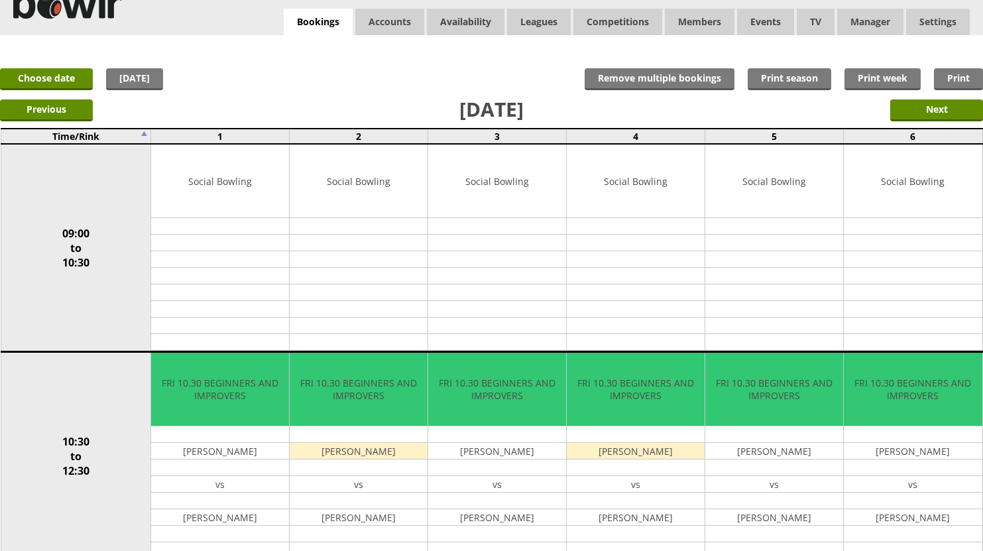
scroll to position [2, 0]
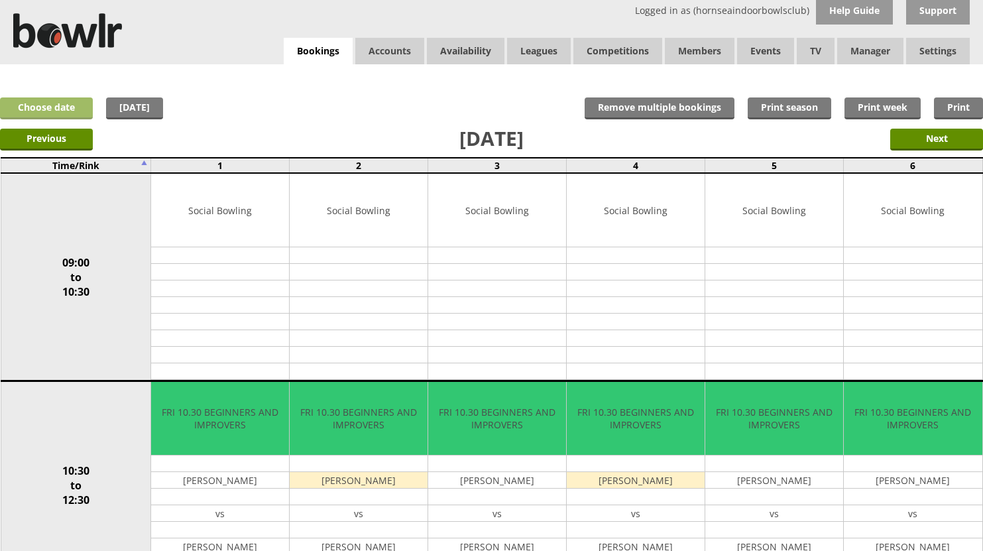
click at [54, 109] on link "Choose date" at bounding box center [46, 108] width 93 height 22
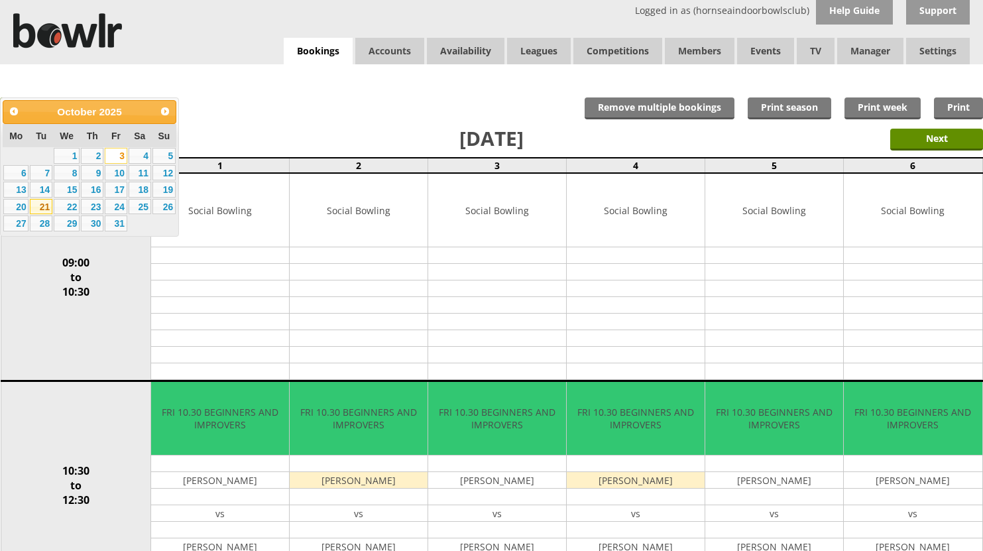
click at [44, 207] on link "21" at bounding box center [41, 207] width 23 height 16
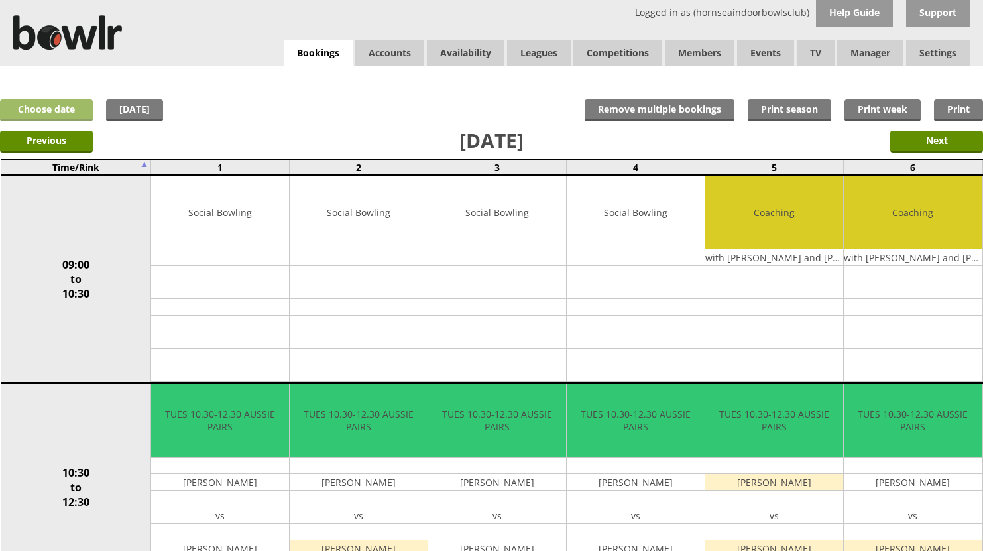
click at [49, 107] on link "Choose date" at bounding box center [46, 110] width 93 height 22
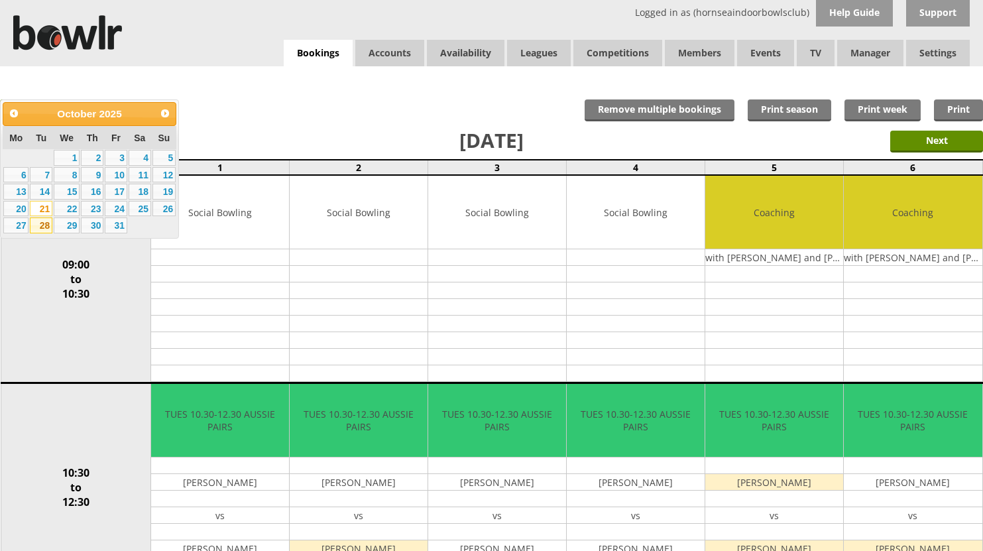
click at [48, 221] on link "28" at bounding box center [41, 225] width 23 height 16
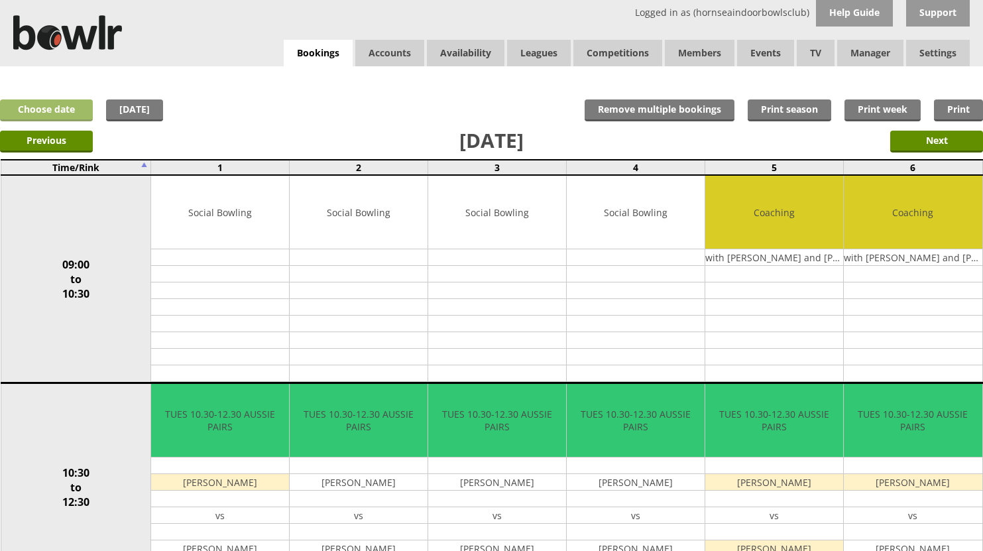
click at [40, 107] on link "Choose date" at bounding box center [46, 110] width 93 height 22
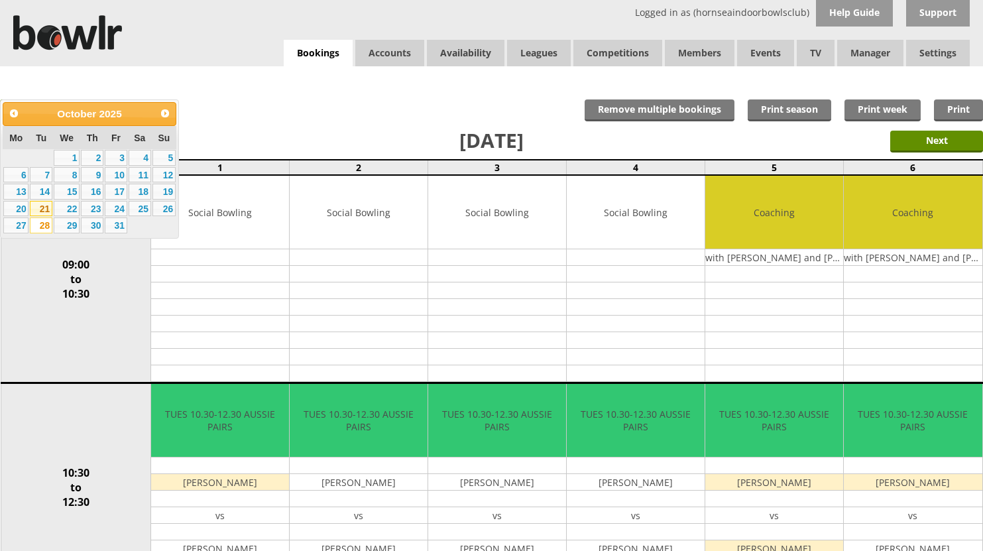
click at [42, 209] on link "21" at bounding box center [41, 209] width 23 height 16
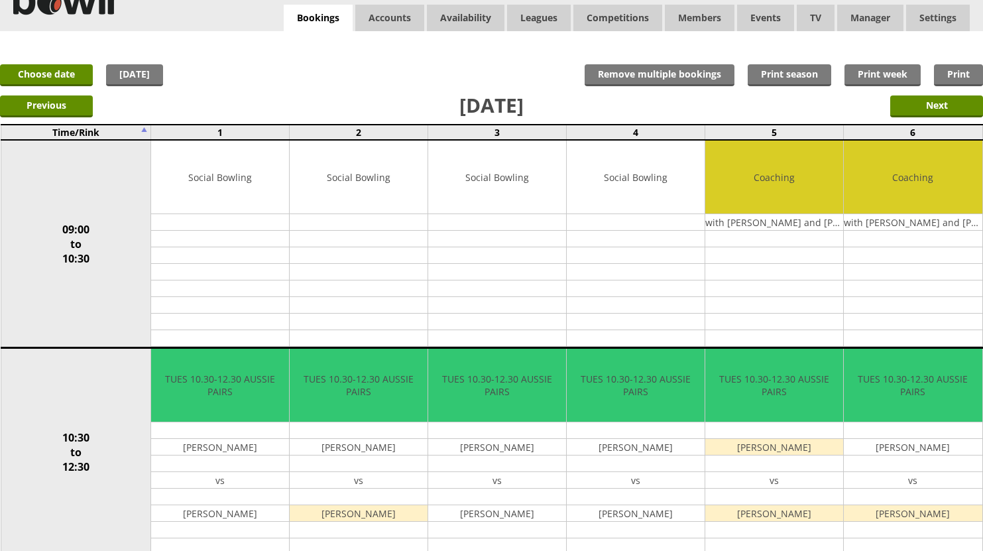
scroll to position [13, 0]
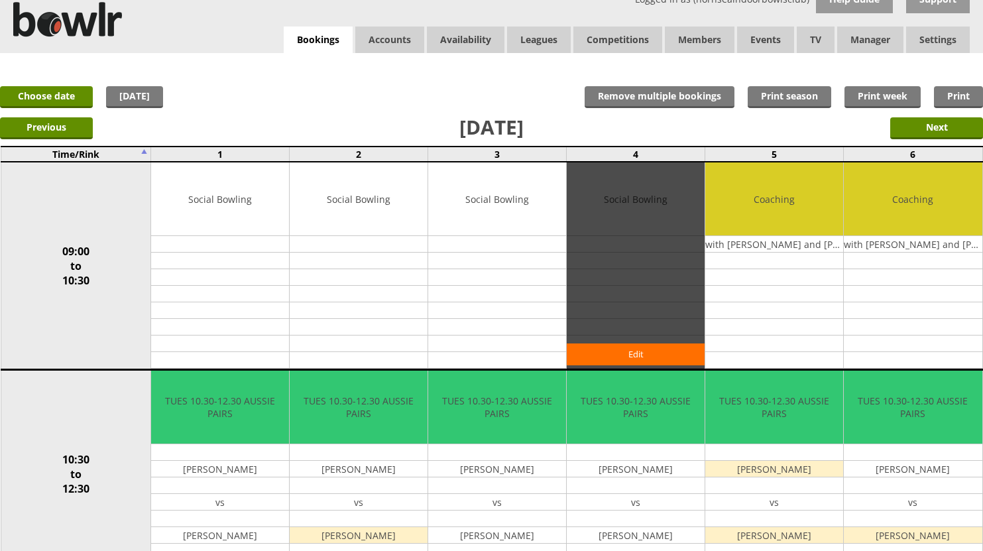
click at [578, 231] on div "Edit" at bounding box center [636, 265] width 138 height 206
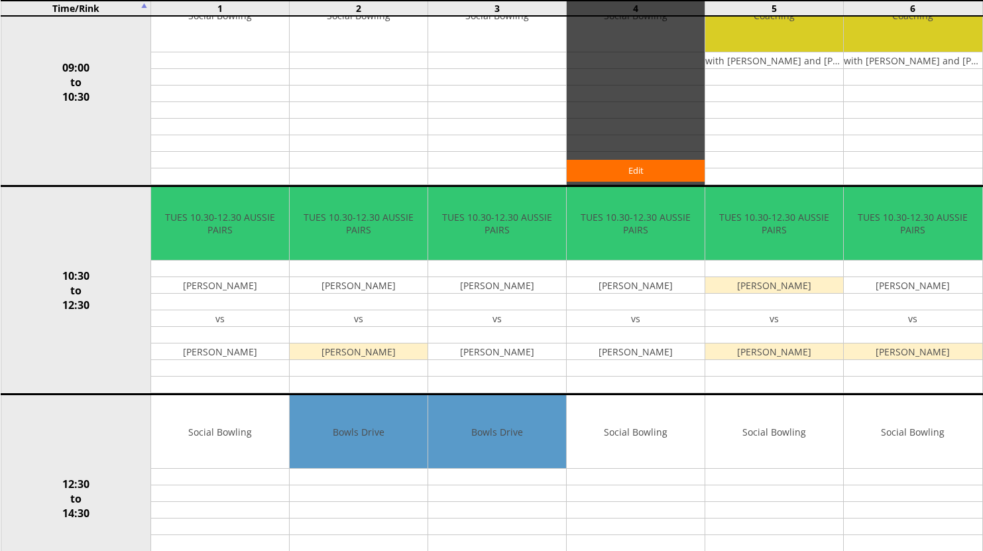
scroll to position [0, 0]
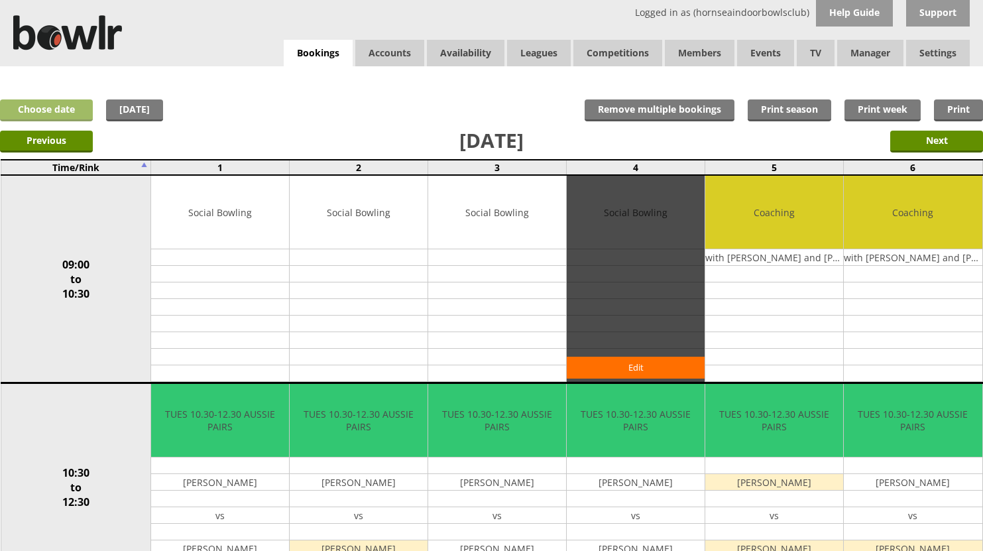
click at [54, 116] on link "Choose date" at bounding box center [46, 110] width 93 height 22
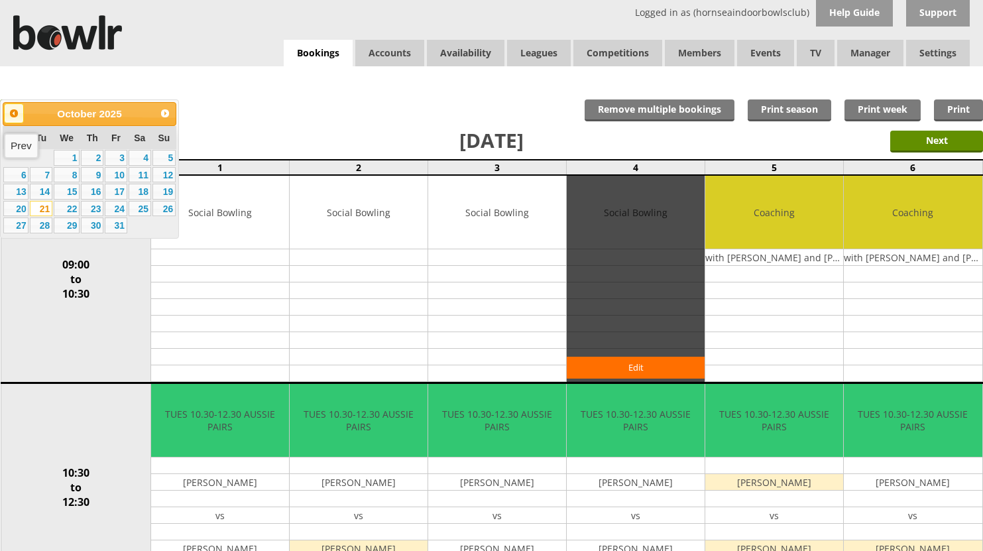
click at [17, 114] on span "Prev" at bounding box center [14, 113] width 11 height 11
click at [42, 205] on link "23" at bounding box center [41, 209] width 23 height 16
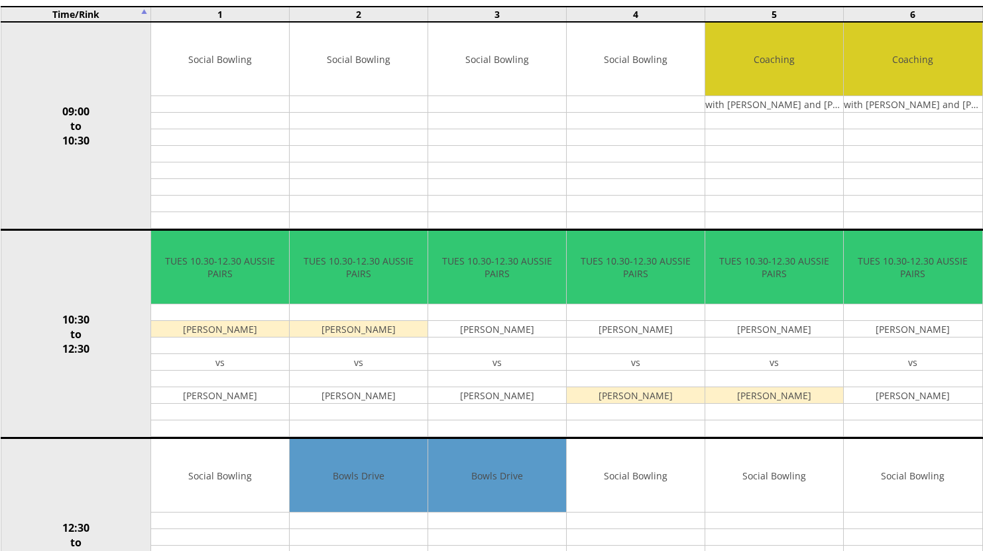
scroll to position [157, 0]
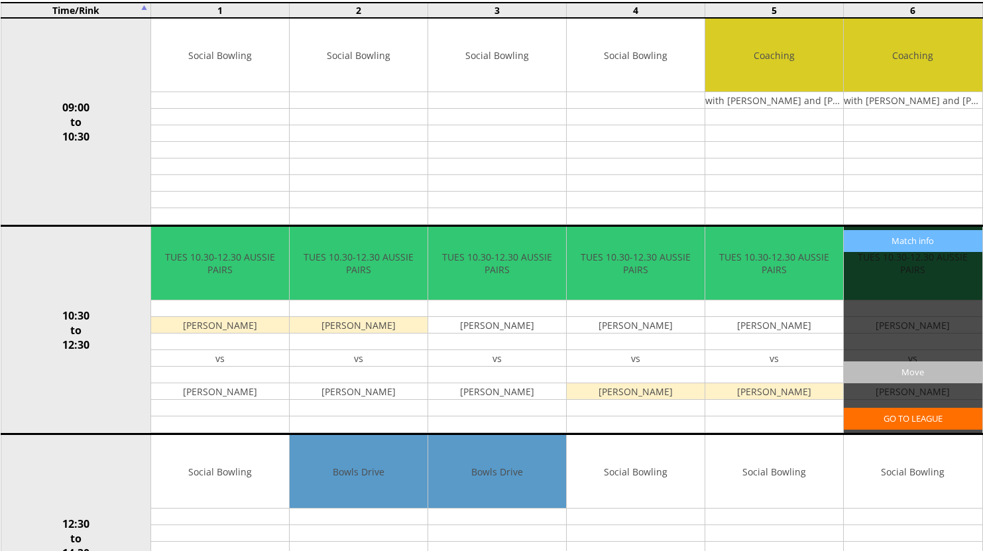
click at [914, 370] on input "Move" at bounding box center [913, 372] width 138 height 22
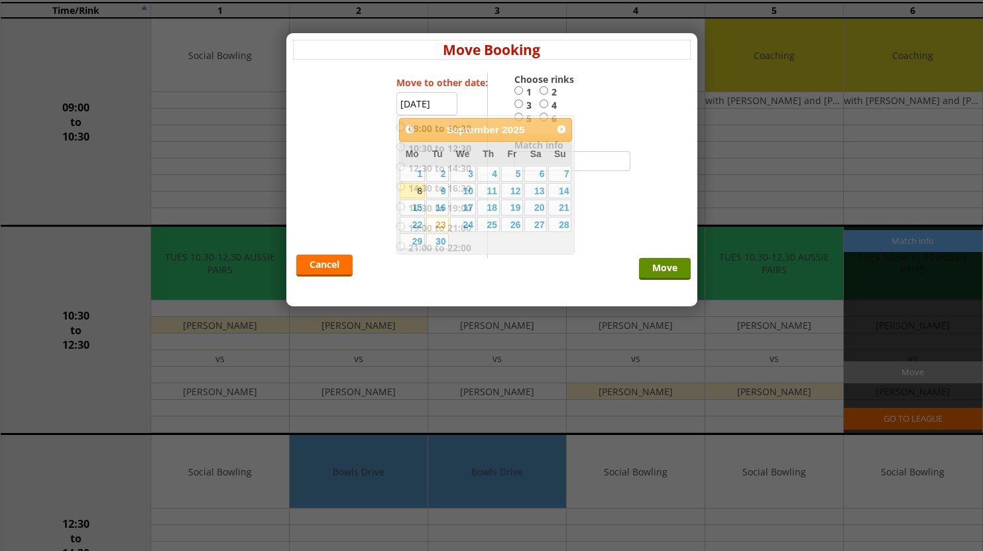
click at [431, 105] on input "23-09-2025" at bounding box center [426, 103] width 61 height 23
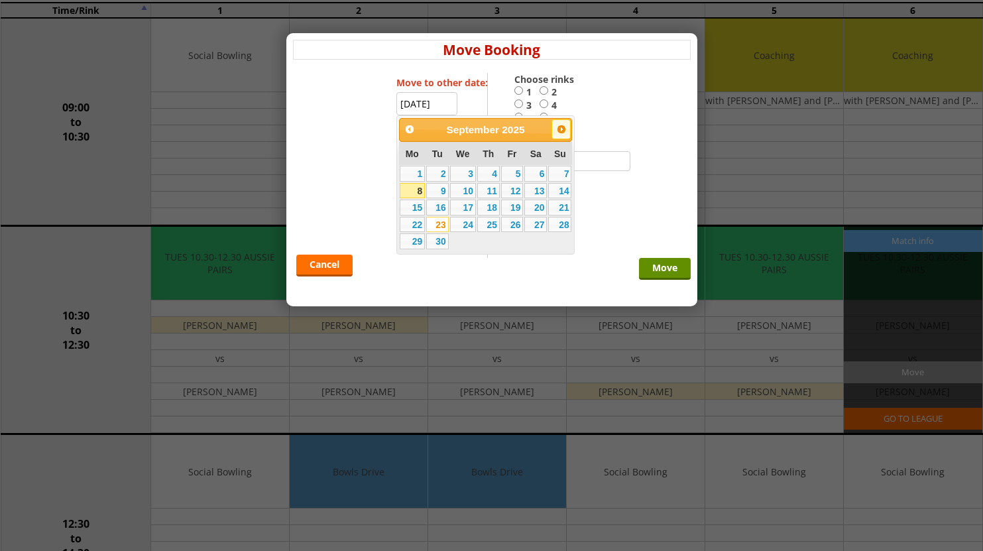
click at [559, 129] on span "Next" at bounding box center [561, 129] width 11 height 11
click at [517, 174] on link "3" at bounding box center [512, 174] width 23 height 16
type input "[DATE]"
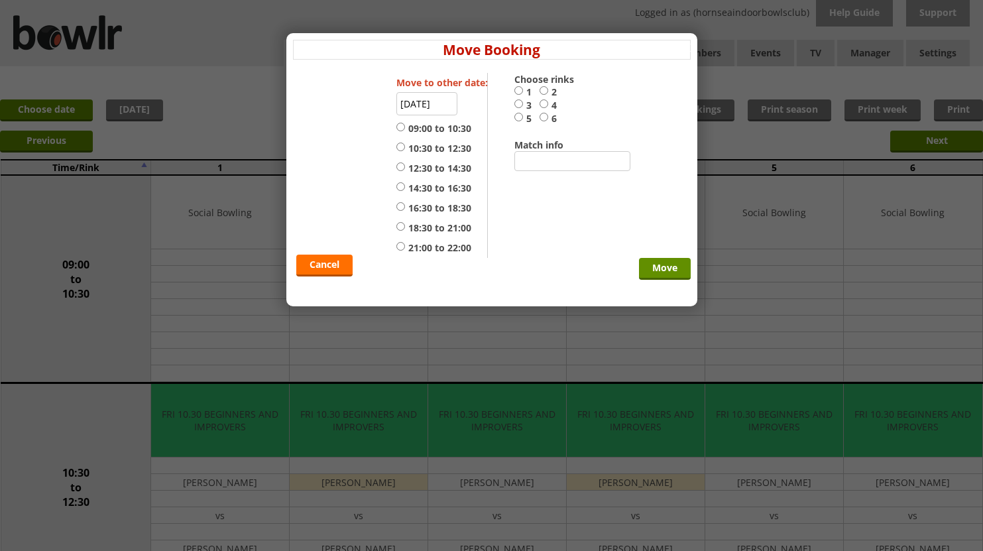
click at [401, 170] on input "12:30 to 14:30" at bounding box center [400, 167] width 9 height 10
radio input "true"
click at [542, 116] on input "6" at bounding box center [543, 117] width 9 height 10
radio input "true"
click at [663, 269] on input "Move" at bounding box center [665, 269] width 52 height 22
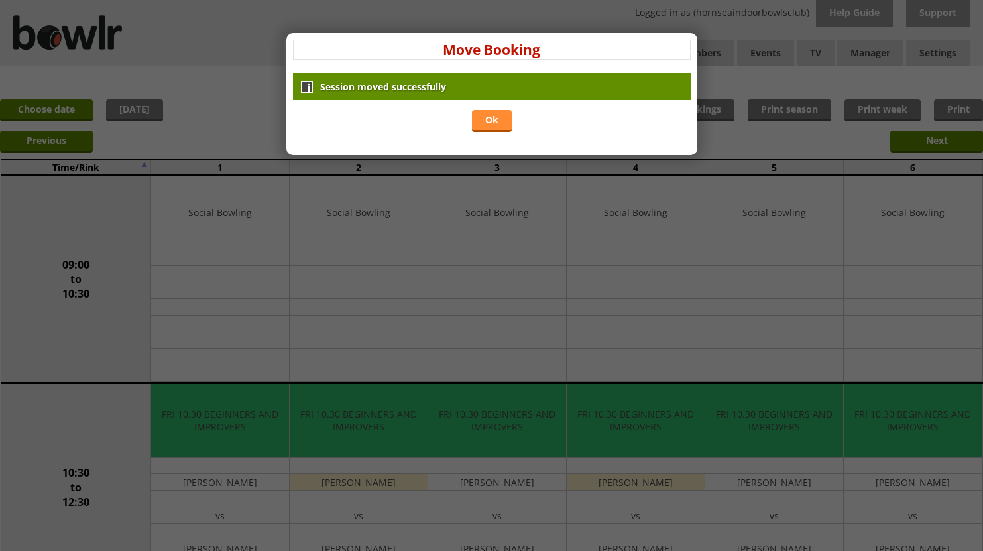
click at [496, 121] on link "Ok" at bounding box center [492, 121] width 40 height 22
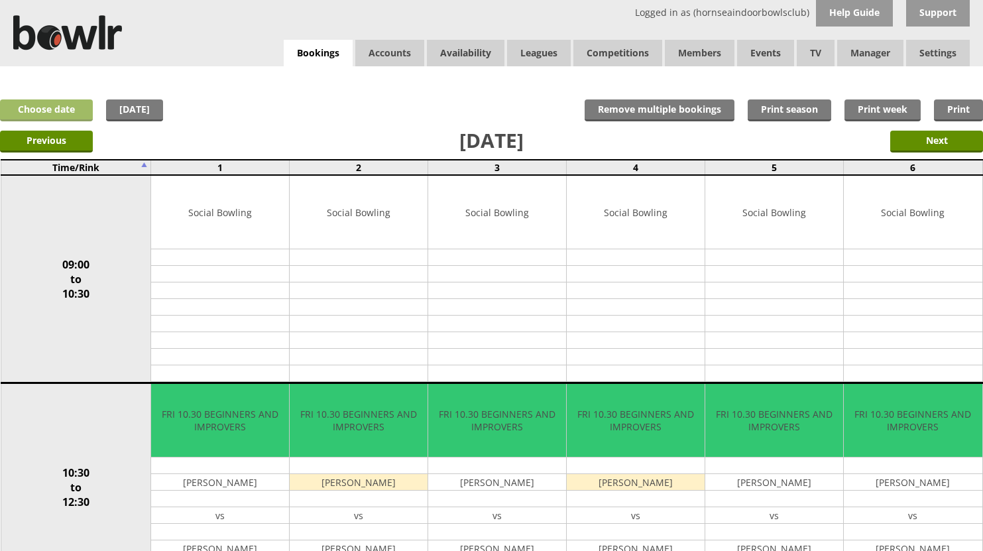
click at [50, 112] on link "Choose date" at bounding box center [46, 110] width 93 height 22
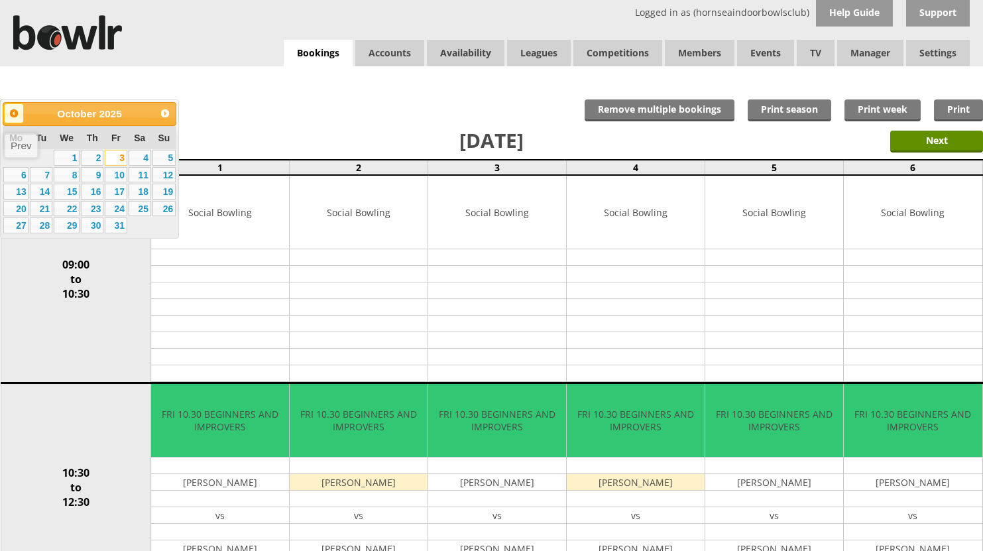
click at [13, 111] on span "Prev" at bounding box center [14, 113] width 11 height 11
click at [40, 209] on link "23" at bounding box center [41, 209] width 23 height 16
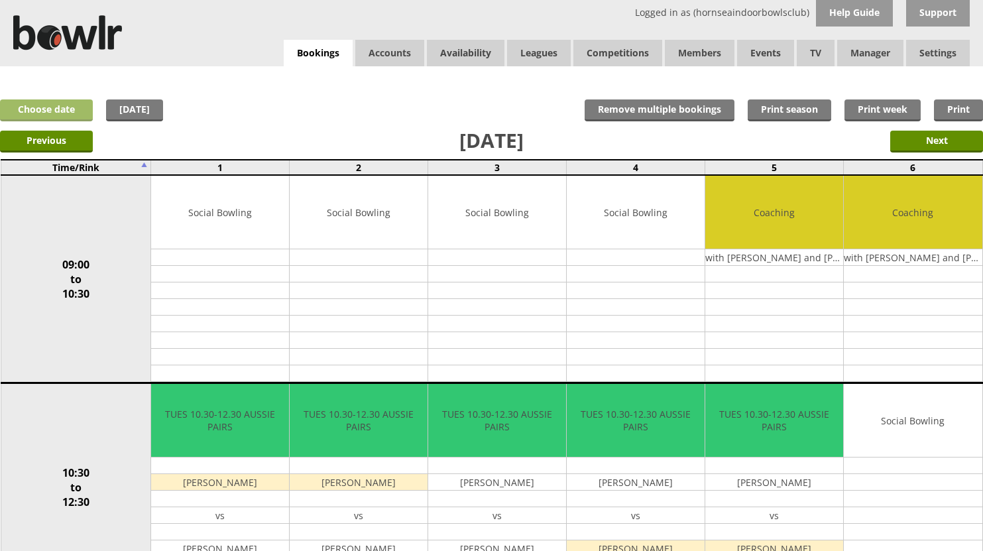
click at [41, 110] on link "Choose date" at bounding box center [46, 110] width 93 height 22
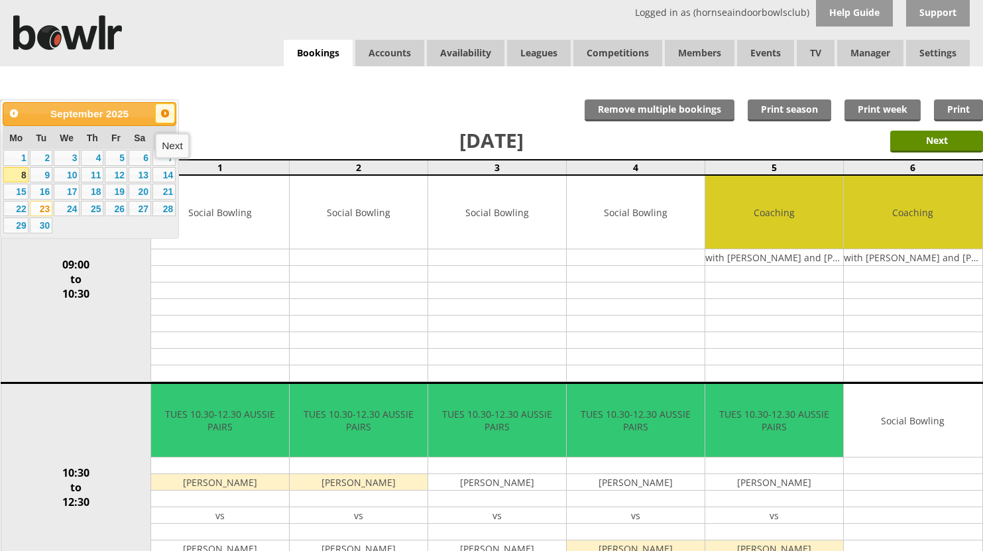
click at [162, 115] on span "Next" at bounding box center [165, 113] width 11 height 11
click at [41, 176] on link "4" at bounding box center [41, 175] width 23 height 16
